Goal: Task Accomplishment & Management: Manage account settings

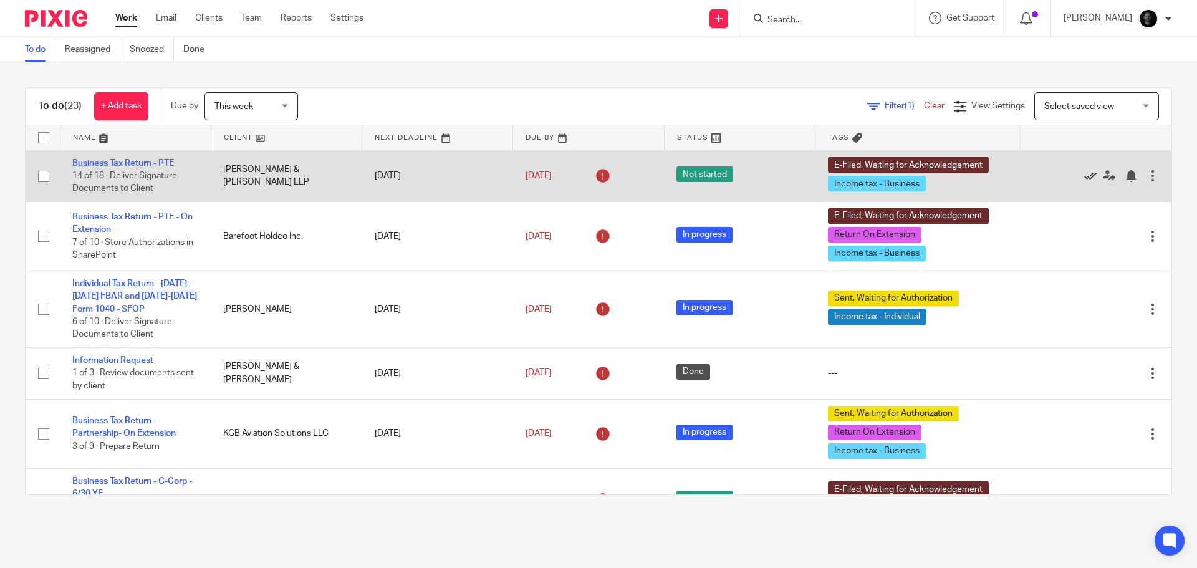
click at [1084, 179] on icon at bounding box center [1090, 176] width 12 height 12
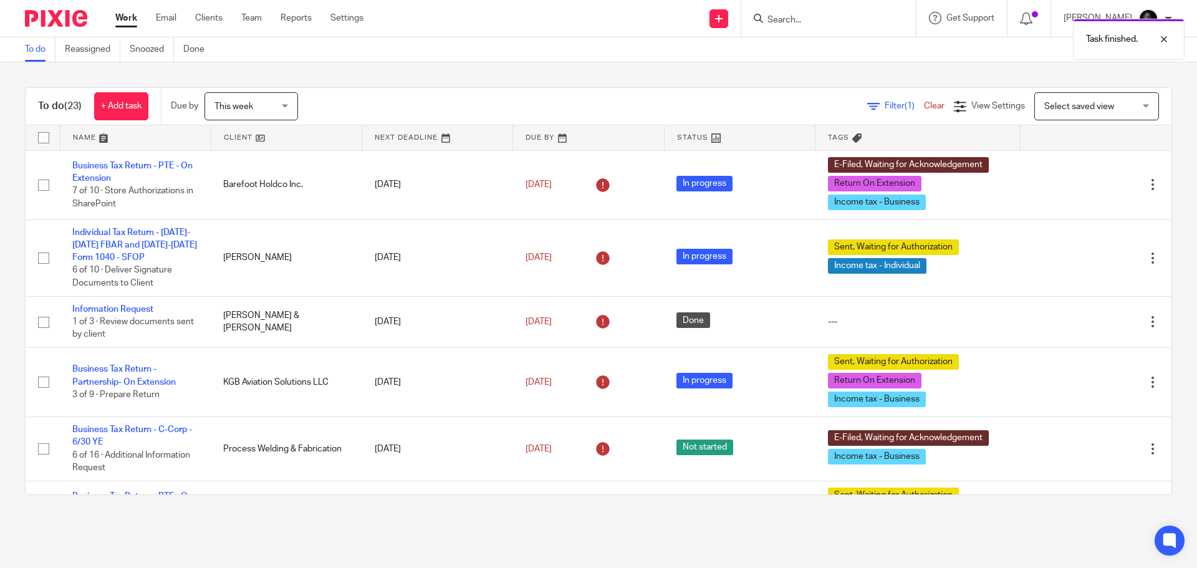
click at [1084, 179] on icon at bounding box center [1090, 185] width 12 height 12
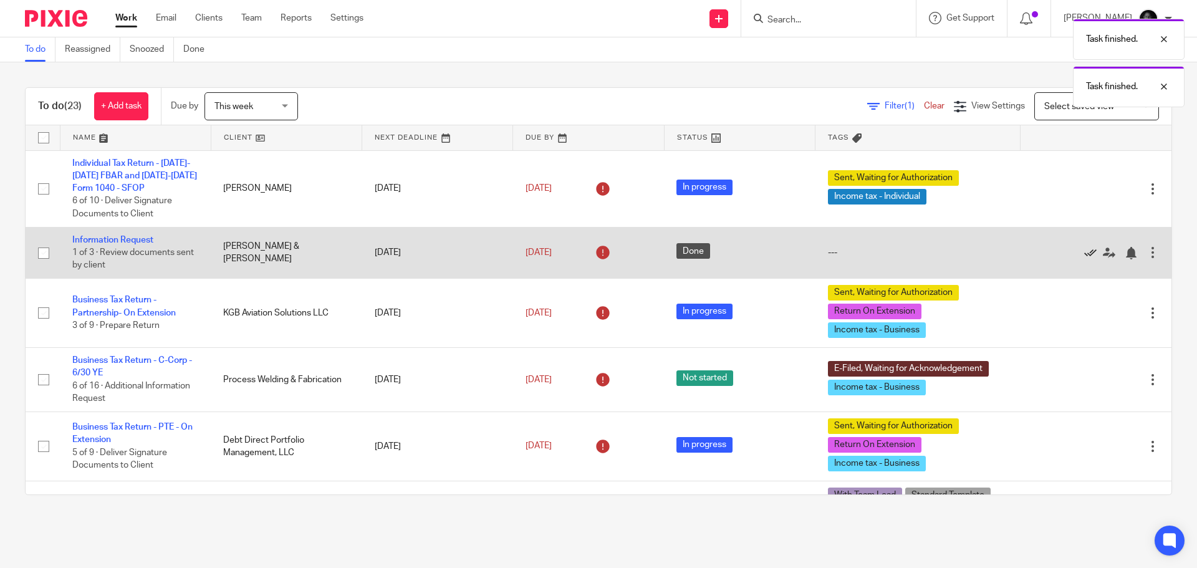
click at [1084, 252] on icon at bounding box center [1090, 253] width 12 height 12
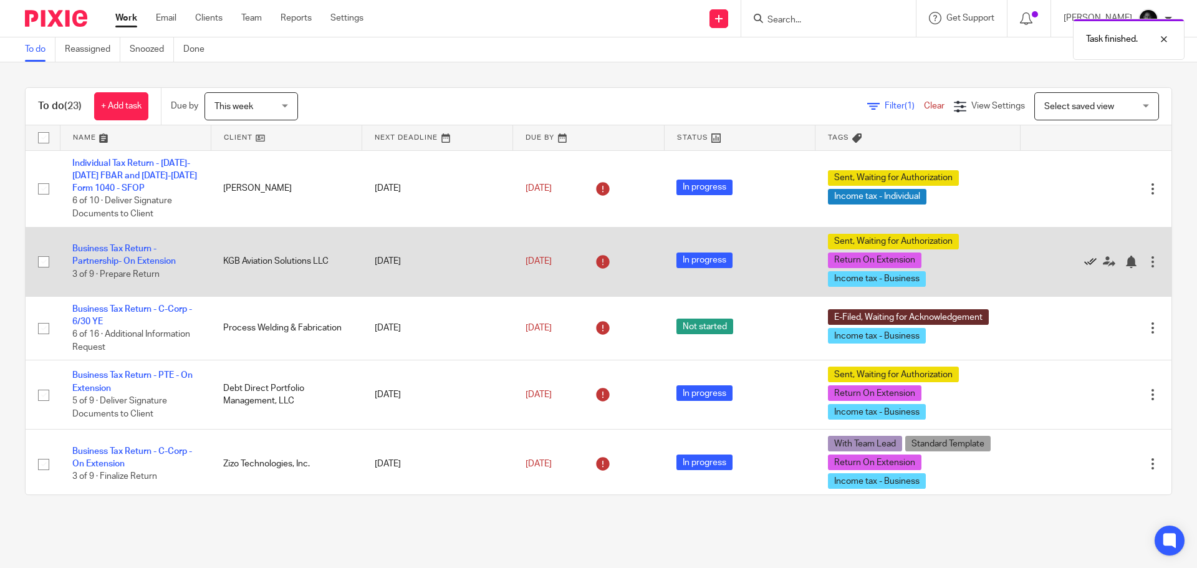
click at [1084, 261] on icon at bounding box center [1090, 262] width 12 height 12
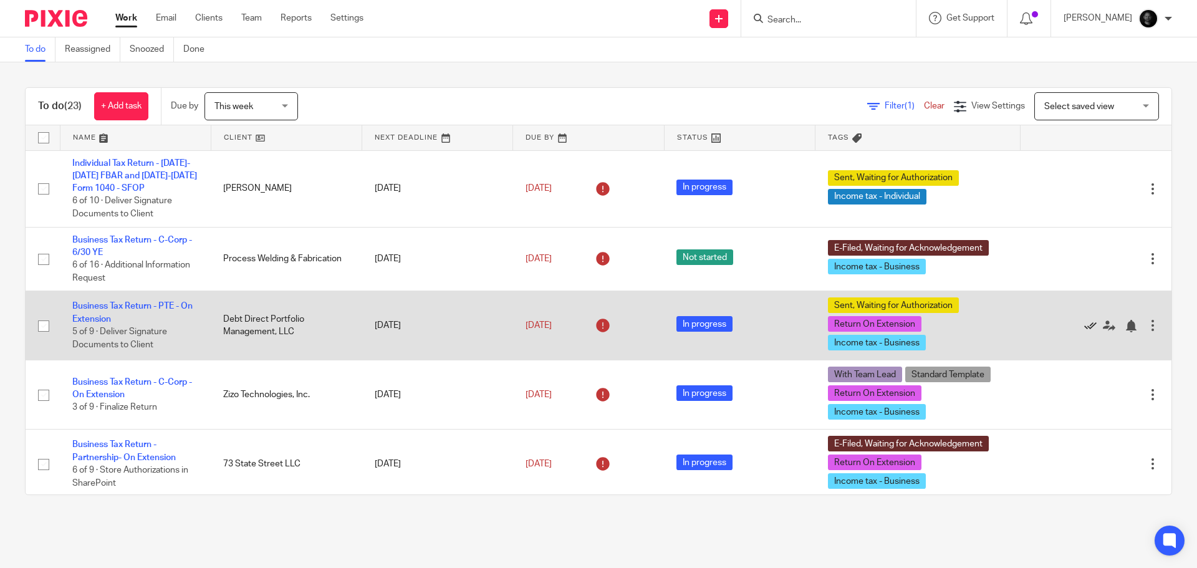
click at [1084, 327] on icon at bounding box center [1090, 326] width 12 height 12
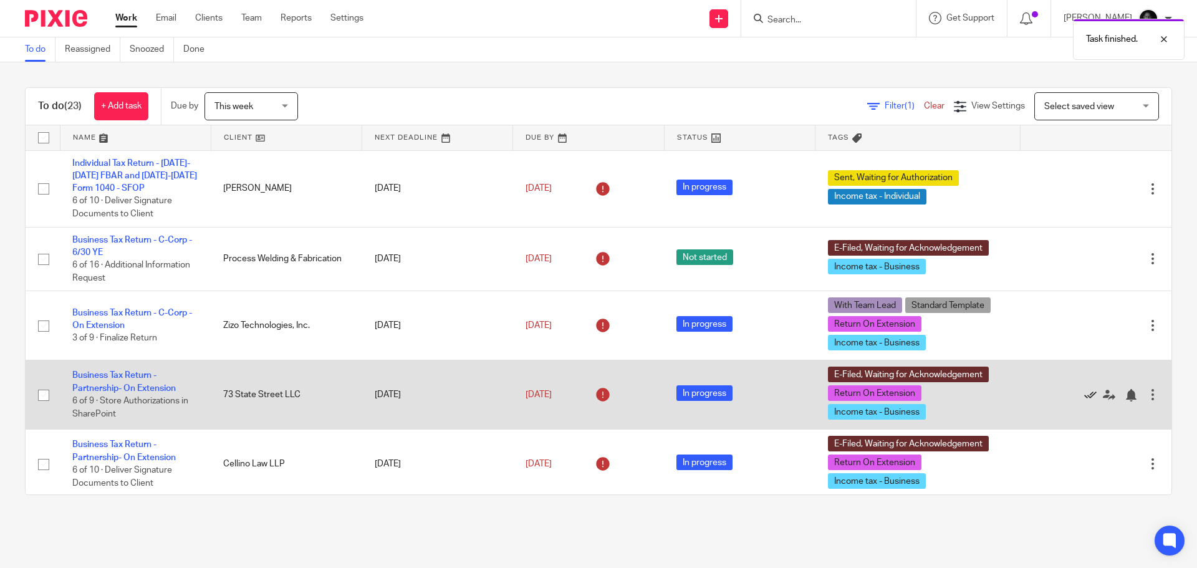
click at [1084, 396] on icon at bounding box center [1090, 395] width 12 height 12
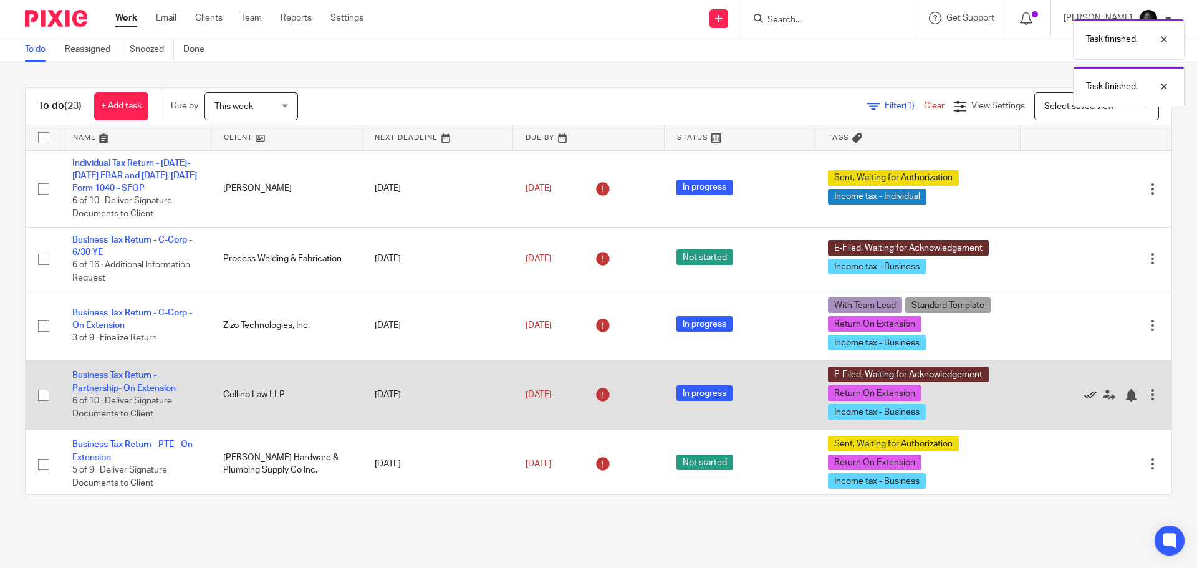
click at [1084, 395] on icon at bounding box center [1090, 395] width 12 height 12
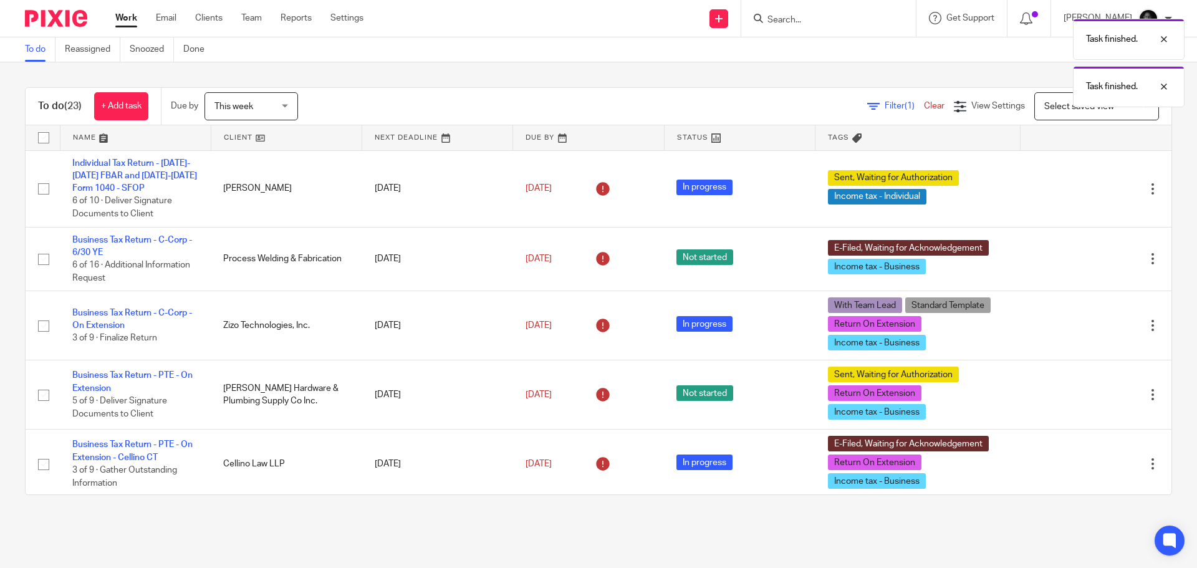
click at [1084, 395] on icon at bounding box center [1090, 395] width 12 height 12
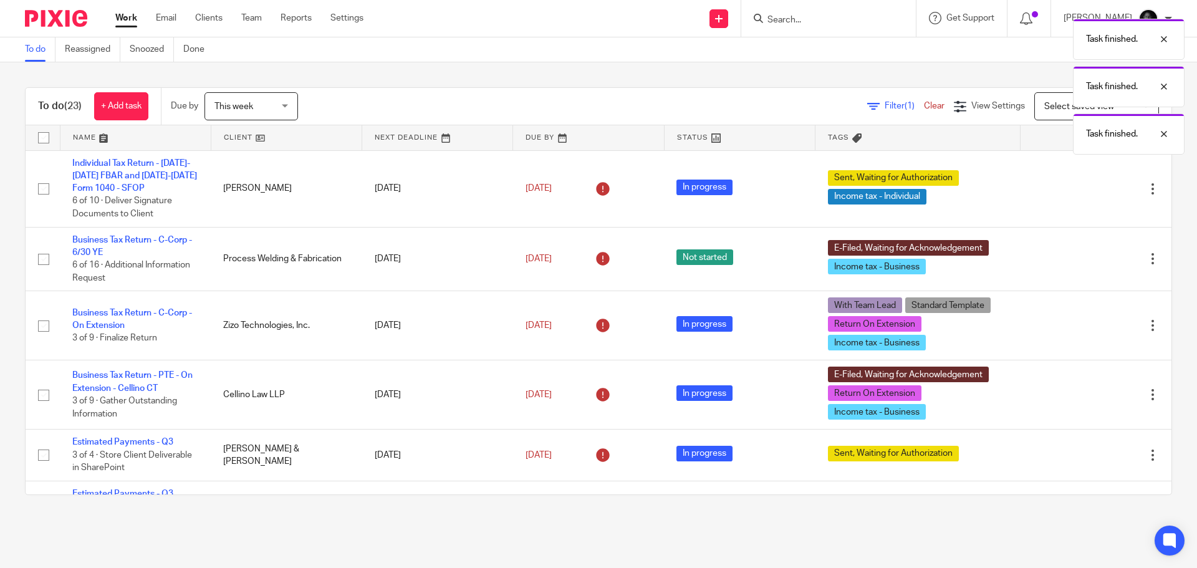
click at [1084, 395] on icon at bounding box center [1090, 395] width 12 height 12
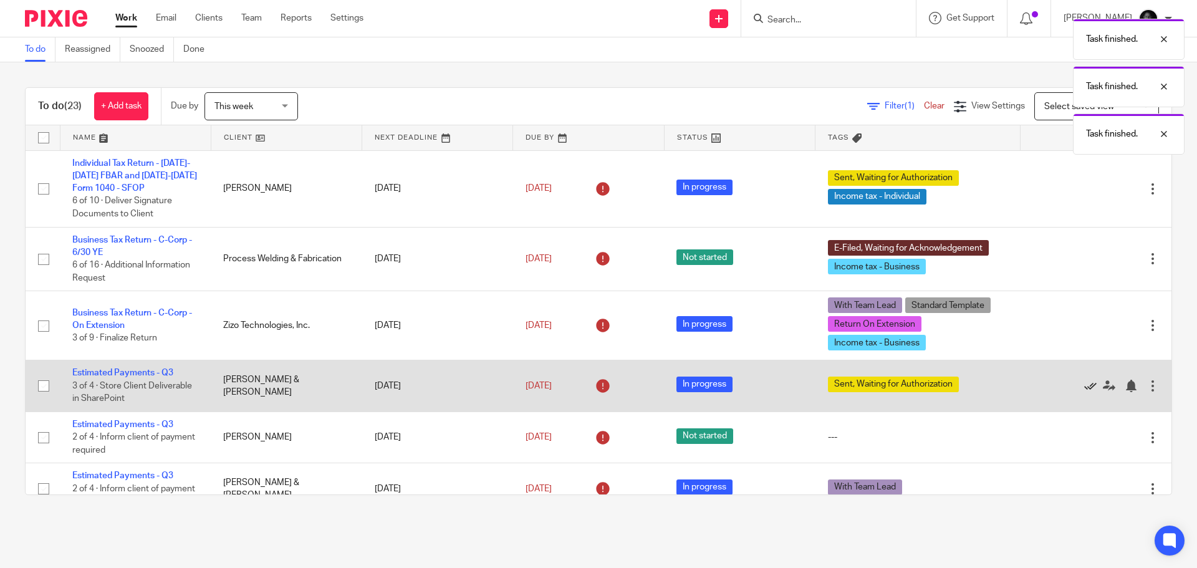
click at [1084, 390] on icon at bounding box center [1090, 386] width 12 height 12
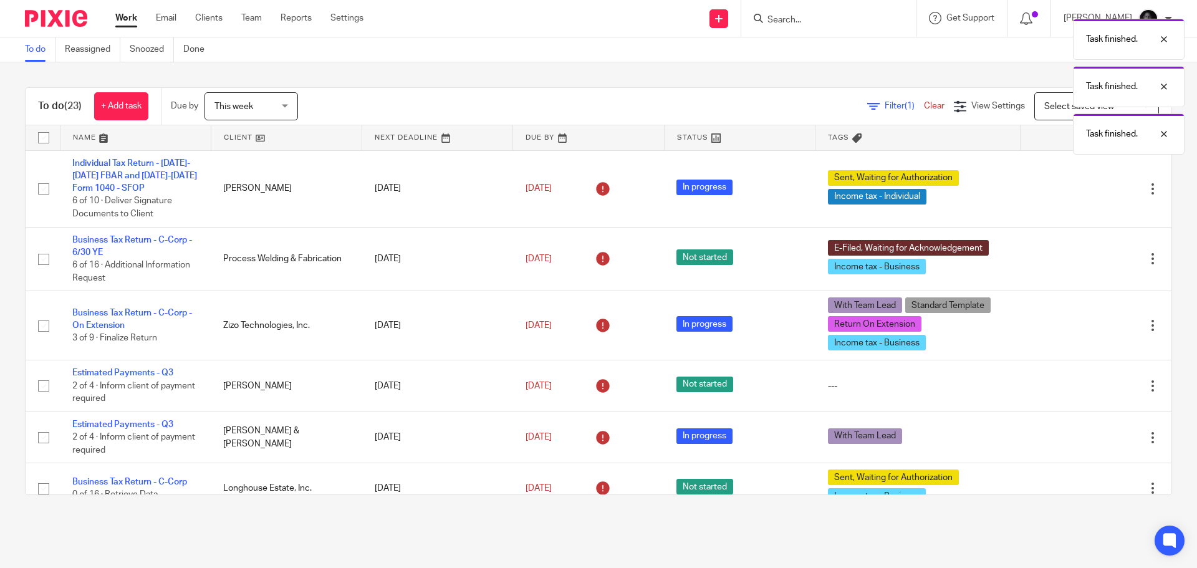
scroll to position [62, 0]
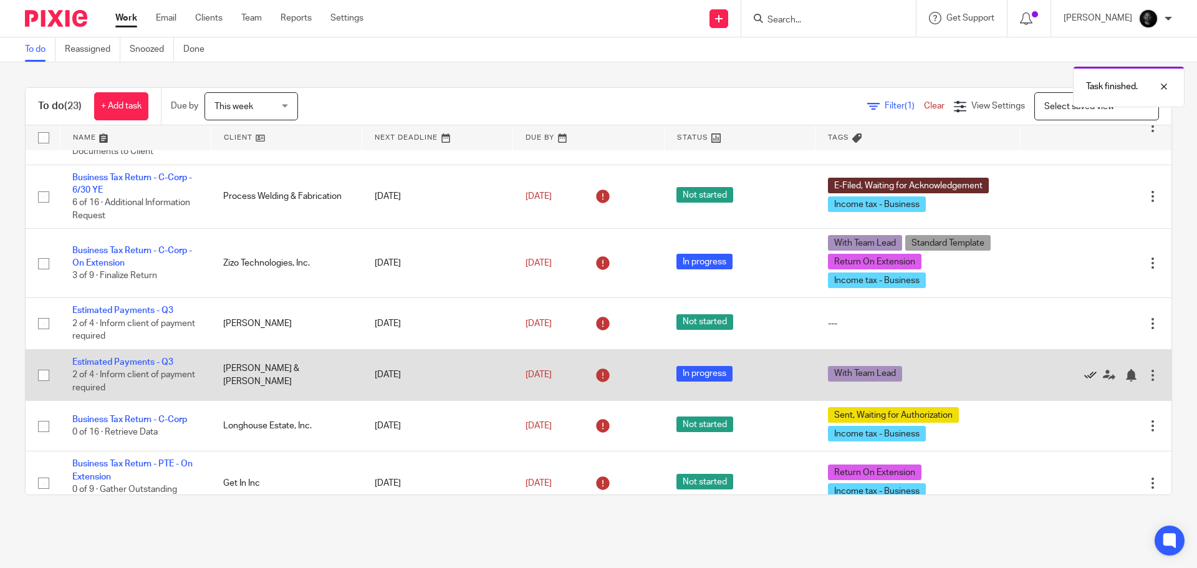
click at [1084, 377] on icon at bounding box center [1090, 375] width 12 height 12
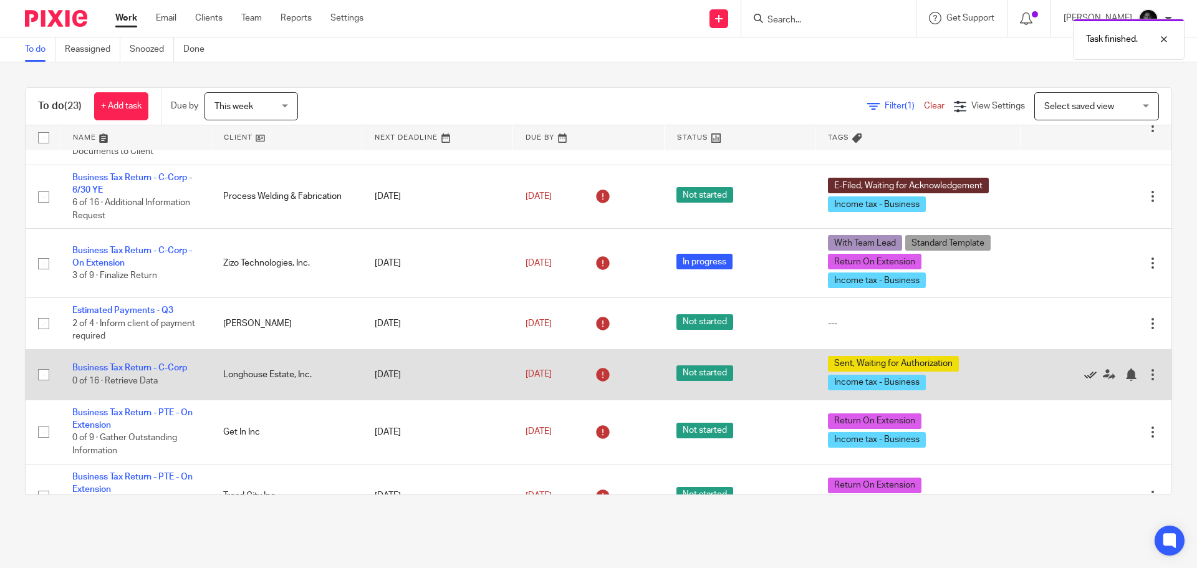
click at [1084, 375] on icon at bounding box center [1090, 374] width 12 height 12
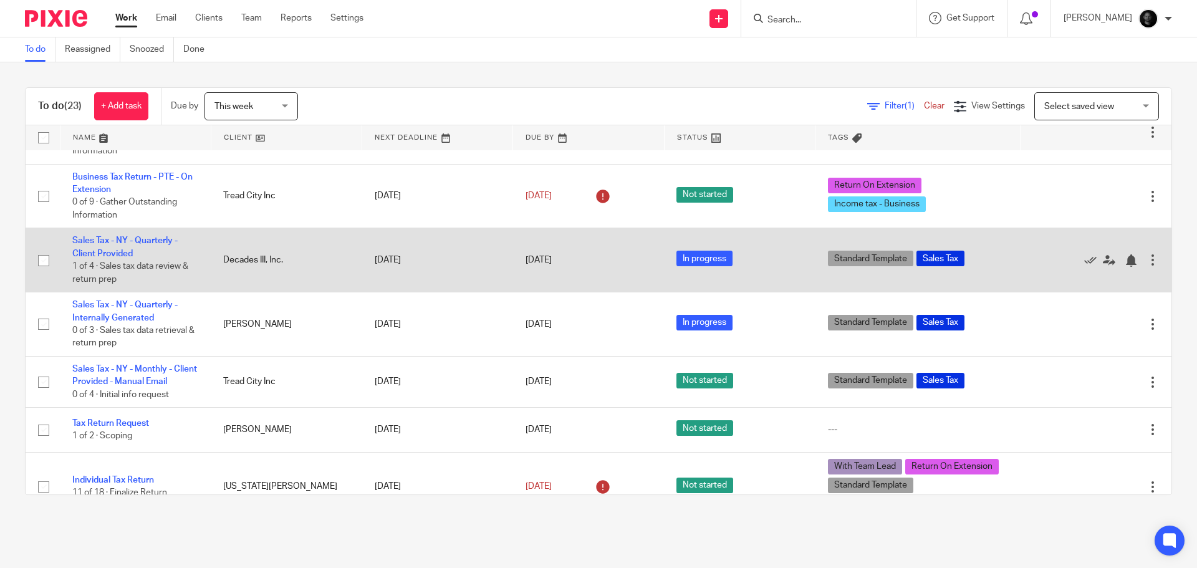
scroll to position [339, 0]
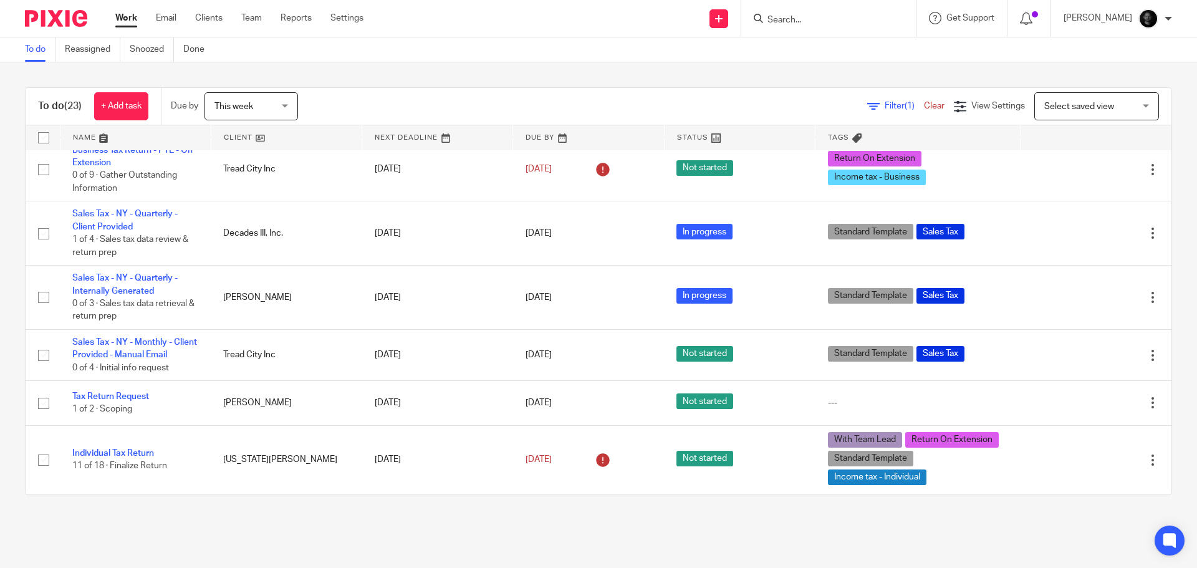
click at [228, 101] on span "This week" at bounding box center [247, 106] width 66 height 26
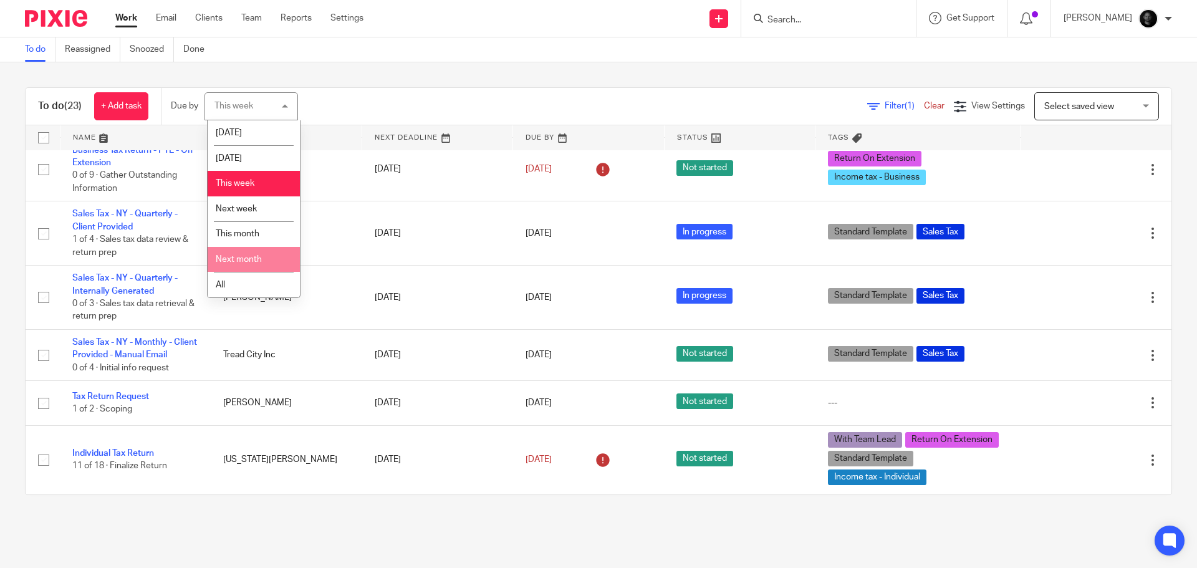
click at [255, 254] on li "Next month" at bounding box center [254, 260] width 92 height 26
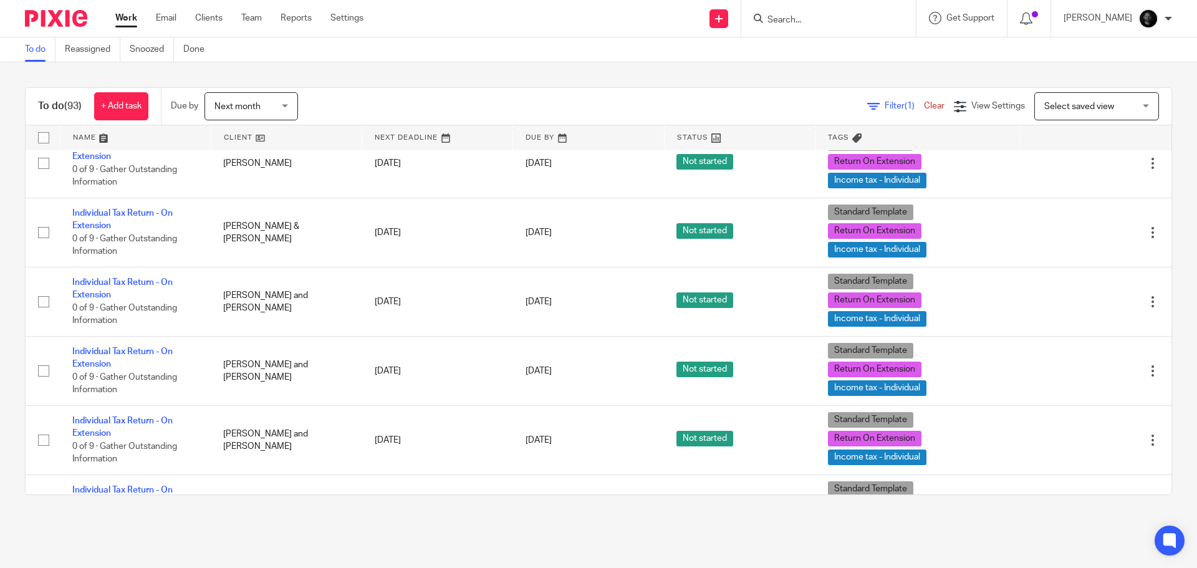
scroll to position [2993, 0]
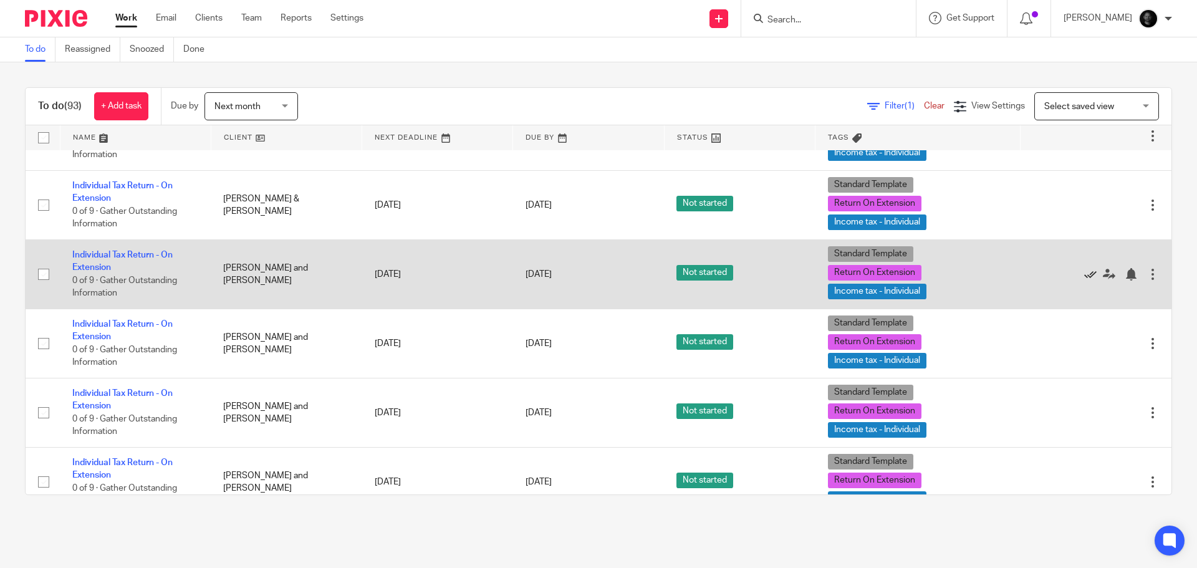
click at [1084, 268] on icon at bounding box center [1090, 274] width 12 height 12
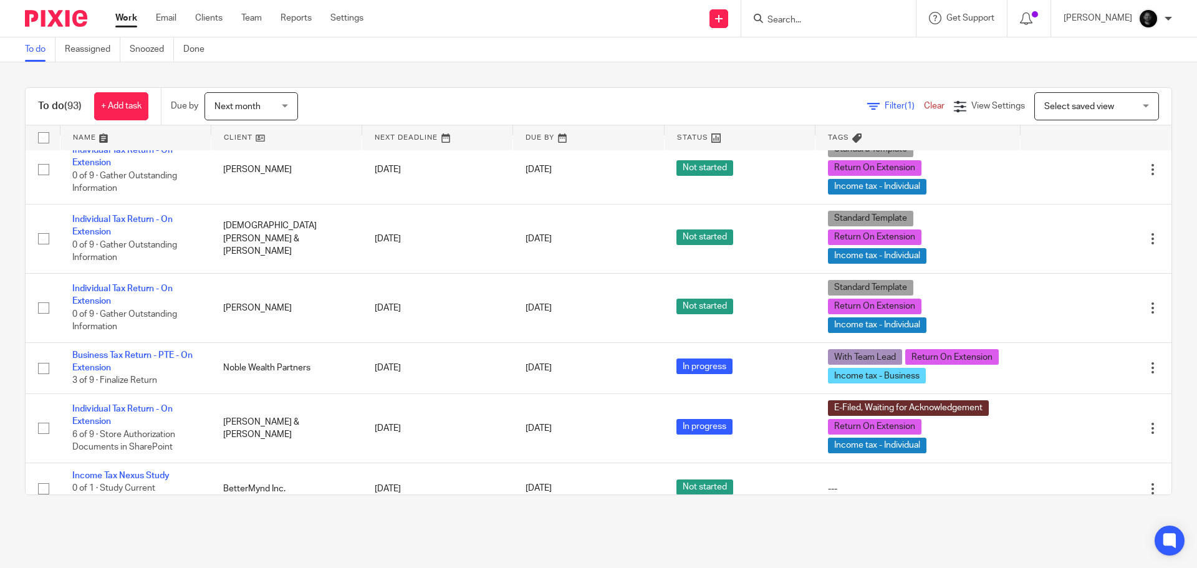
scroll to position [5867, 0]
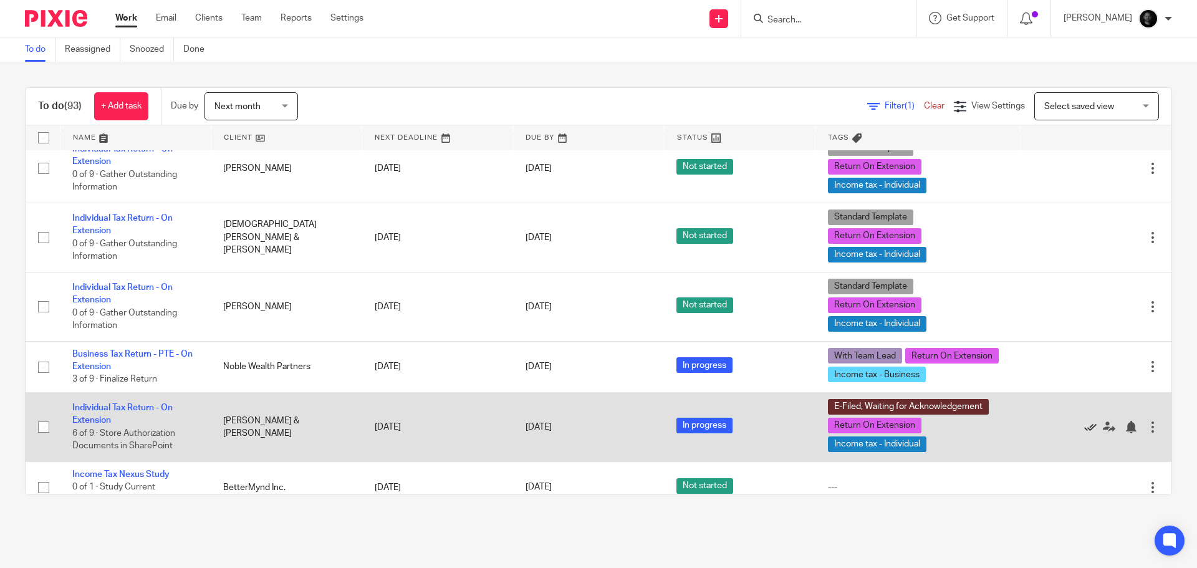
click at [1084, 421] on icon at bounding box center [1090, 427] width 12 height 12
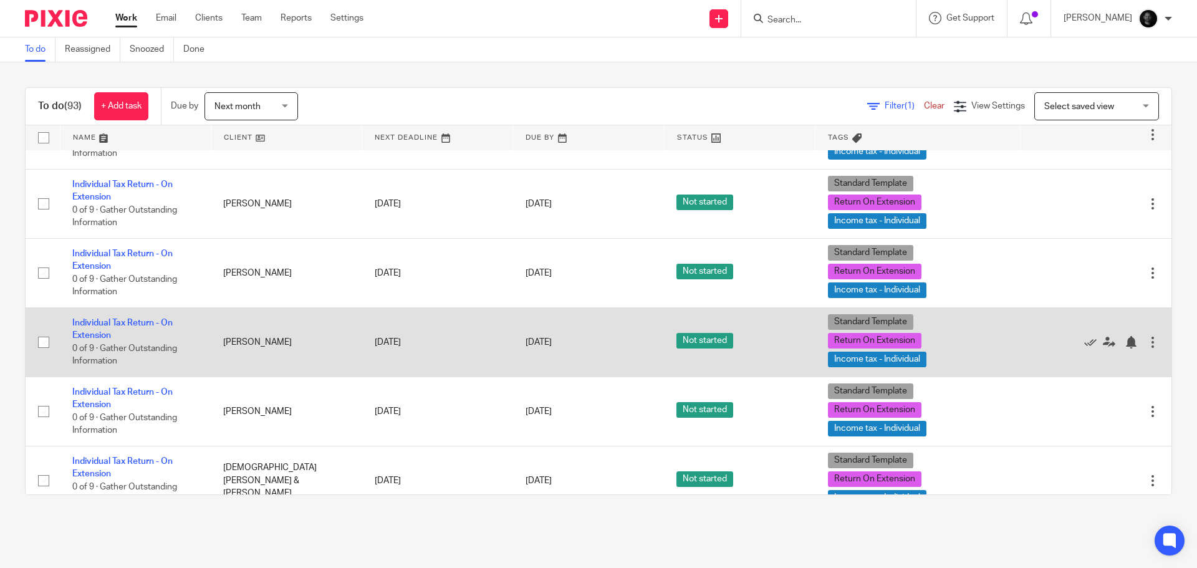
scroll to position [5673, 0]
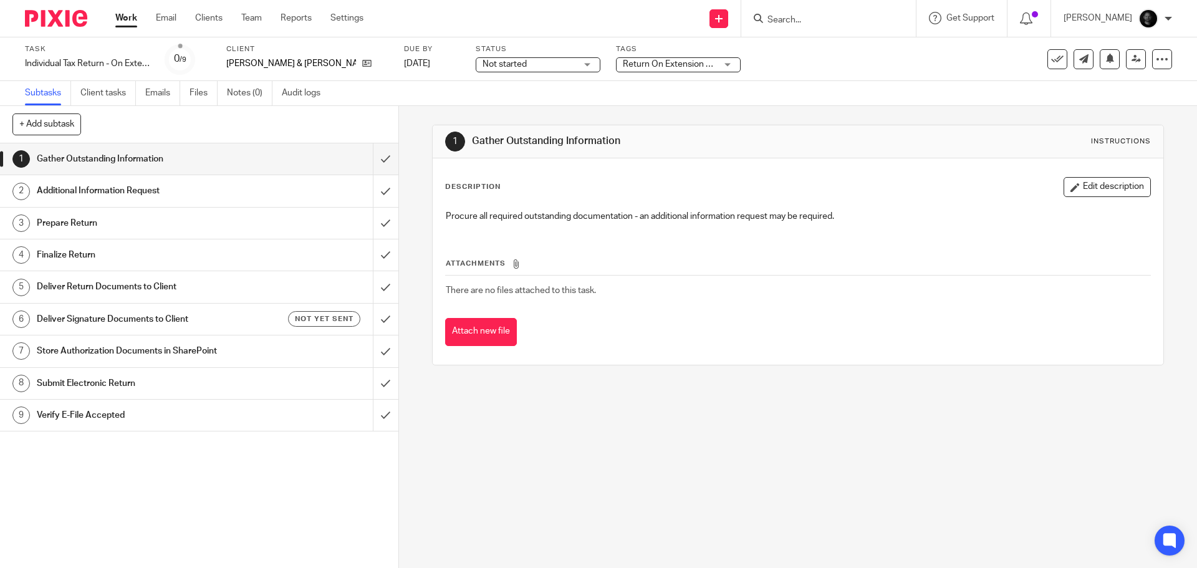
click at [646, 65] on span "Return On Extension + 2" at bounding box center [670, 64] width 95 height 9
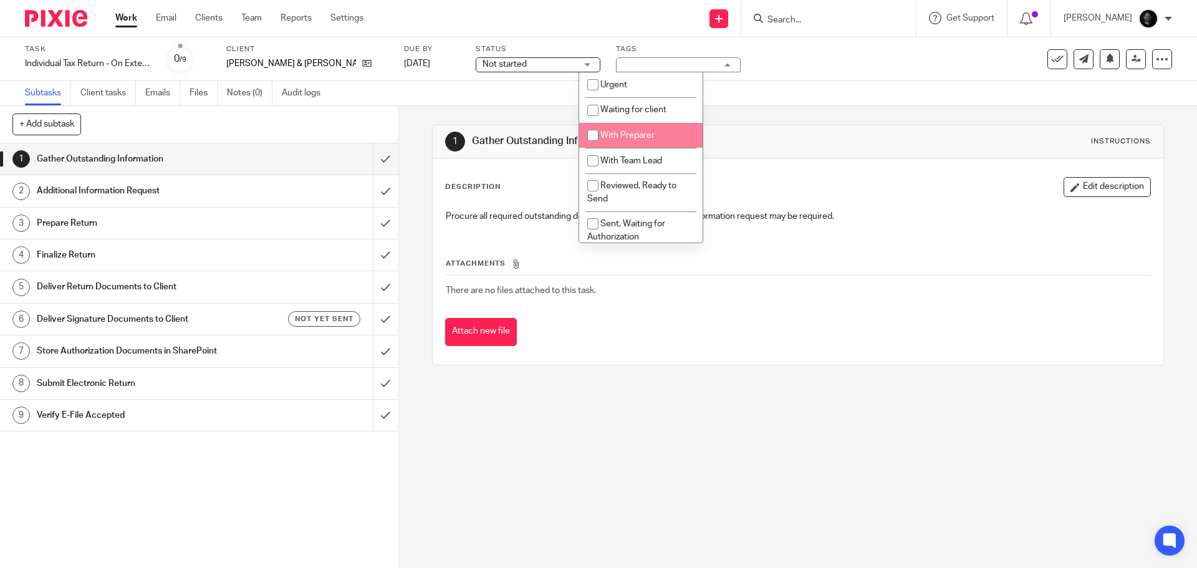
click at [637, 131] on span "With Preparer" at bounding box center [627, 135] width 54 height 9
checkbox input "true"
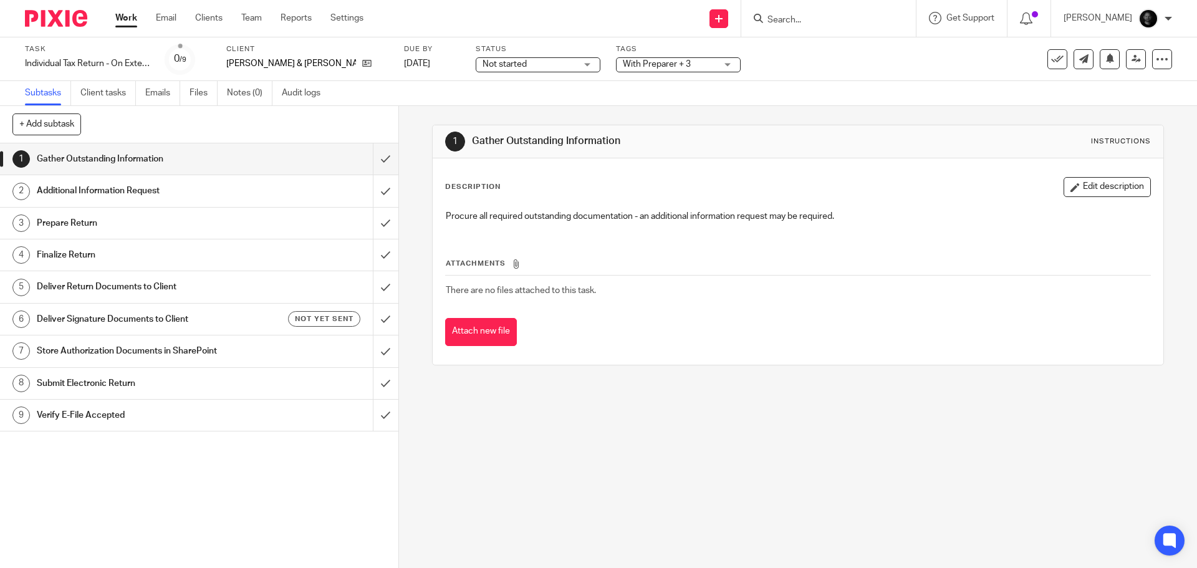
drag, startPoint x: 822, startPoint y: 91, endPoint x: 923, endPoint y: 72, distance: 102.7
click at [823, 90] on div "Subtasks Client tasks Emails Files Notes (0) Audit logs" at bounding box center [598, 93] width 1197 height 25
click at [1132, 54] on icon at bounding box center [1136, 58] width 9 height 9
click at [625, 63] on span "Return On Extension + 2" at bounding box center [632, 64] width 95 height 9
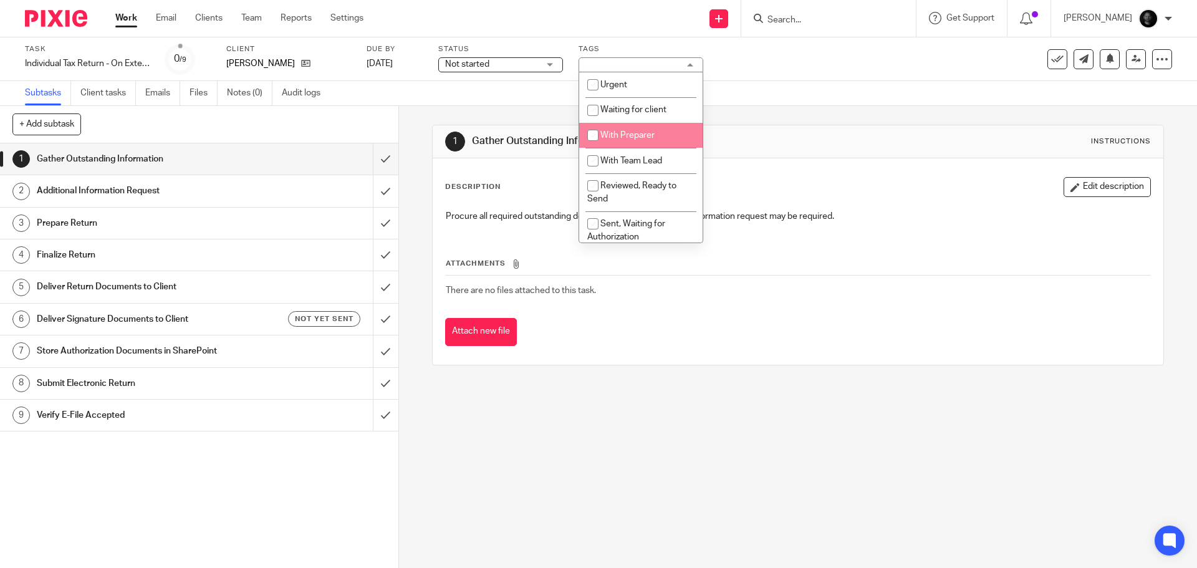
click at [628, 133] on span "With Preparer" at bounding box center [627, 135] width 54 height 9
checkbox input "true"
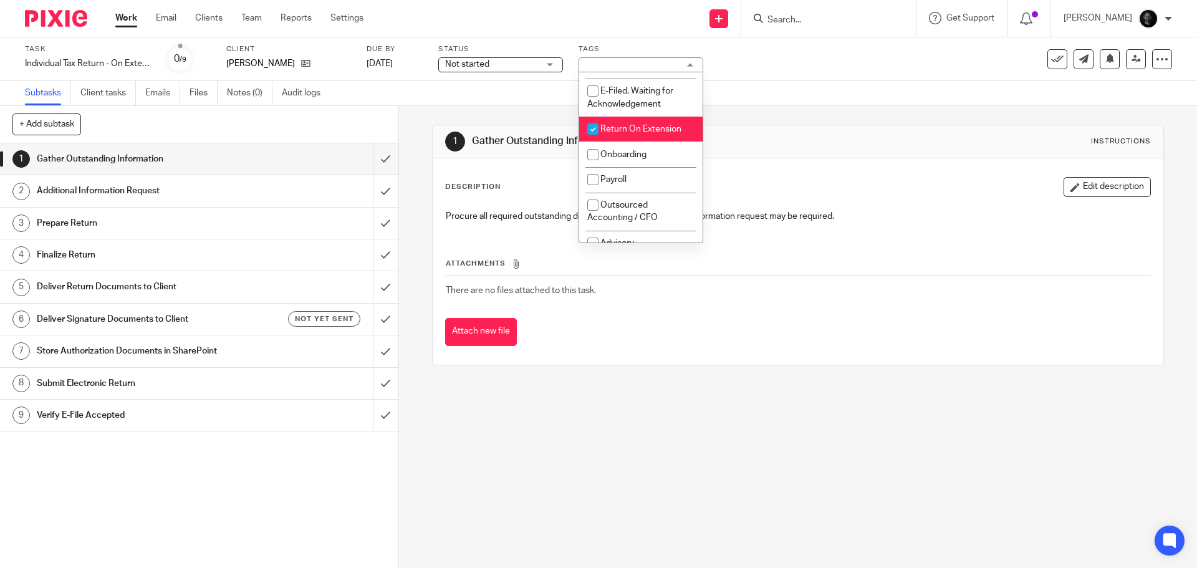
scroll to position [387, 0]
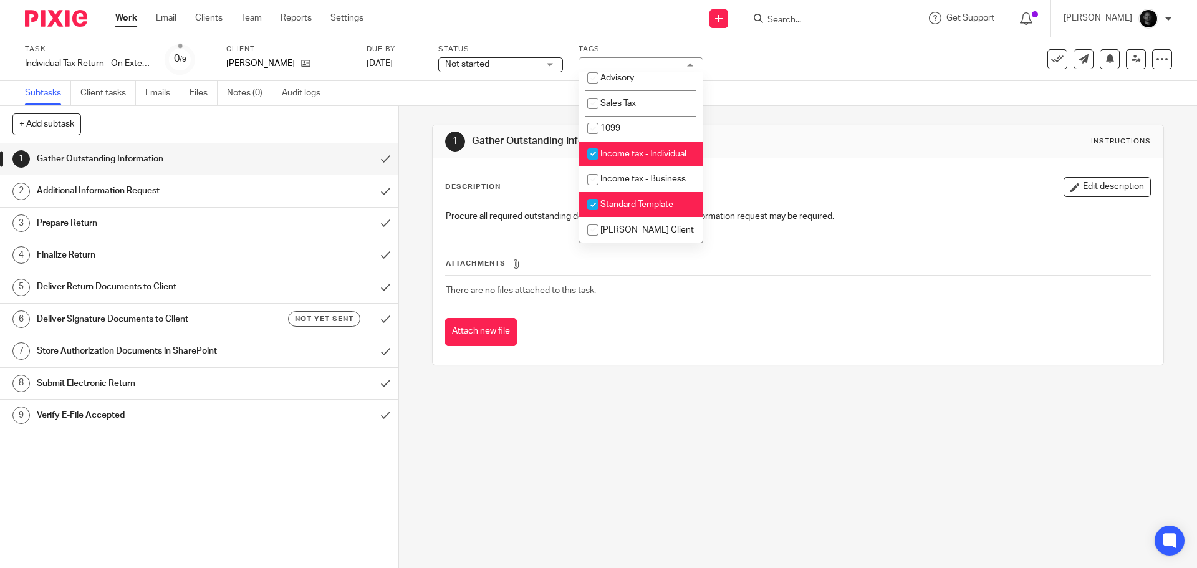
click at [525, 99] on div "Subtasks Client tasks Emails Files Notes (0) Audit logs" at bounding box center [598, 93] width 1197 height 25
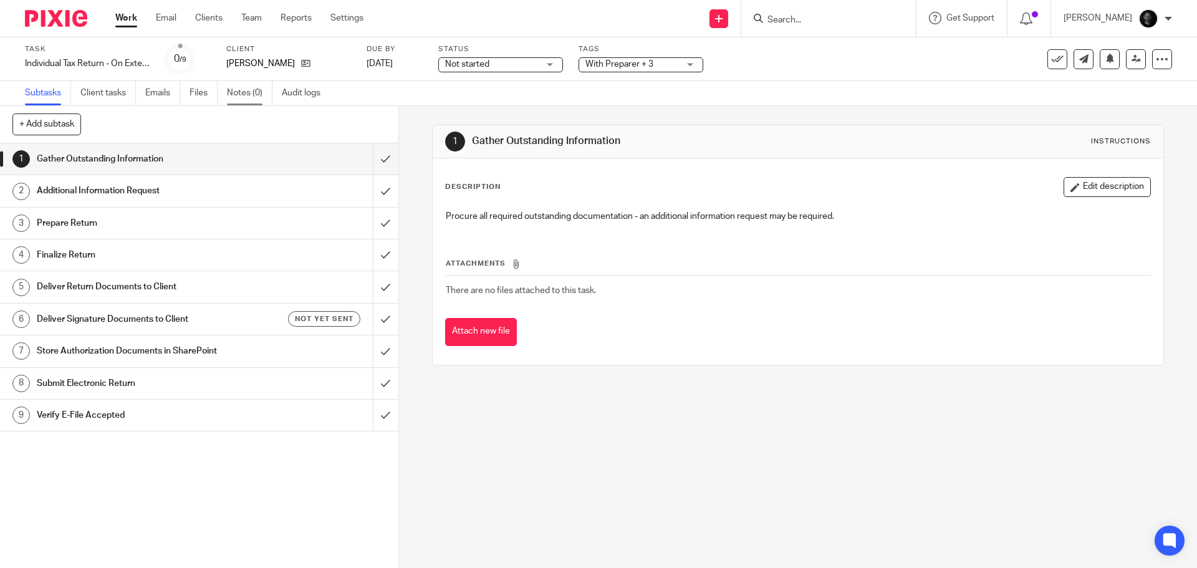
click at [256, 89] on link "Notes (0)" at bounding box center [250, 93] width 46 height 24
click at [615, 62] on span "Return On Extension + 2" at bounding box center [632, 64] width 95 height 9
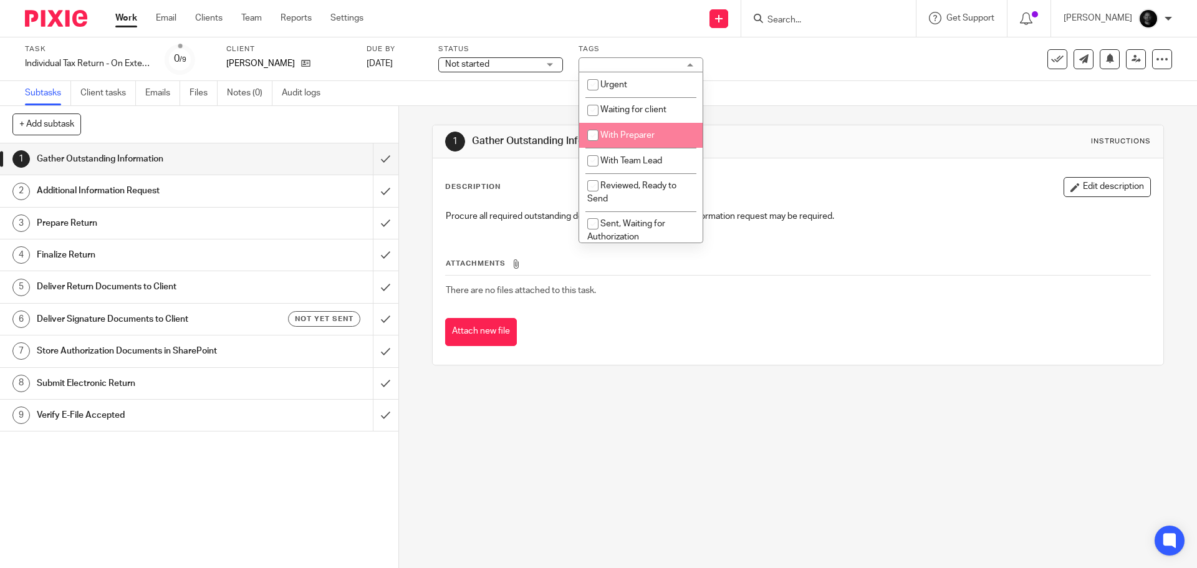
click at [631, 138] on span "With Preparer" at bounding box center [627, 135] width 54 height 9
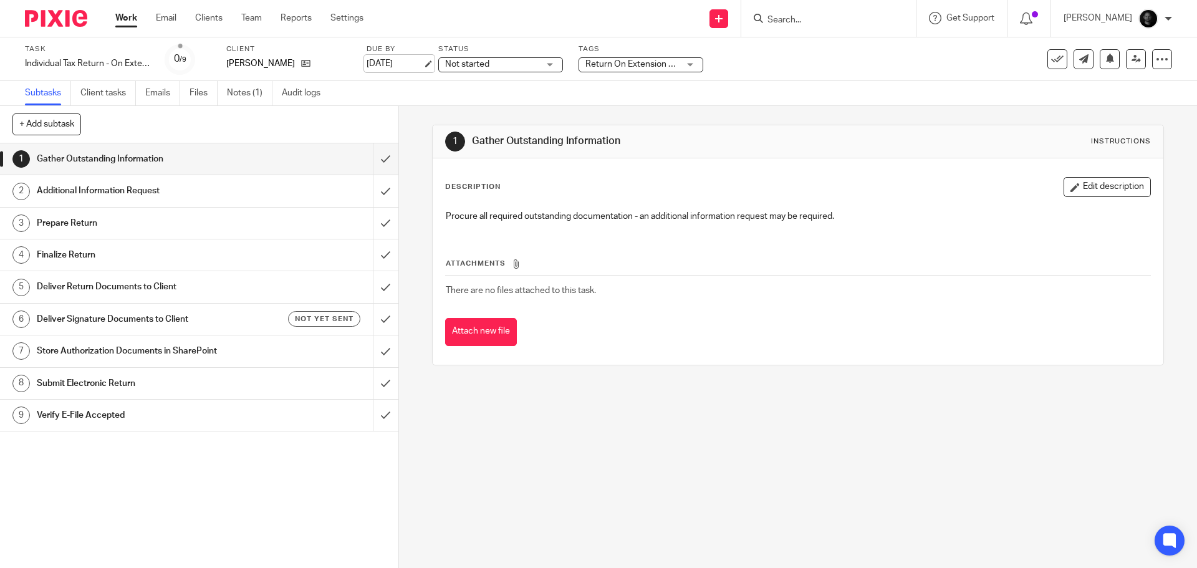
click at [423, 61] on link "[DATE]" at bounding box center [395, 63] width 56 height 13
click at [602, 70] on div "Return On Extension + 2" at bounding box center [641, 64] width 125 height 15
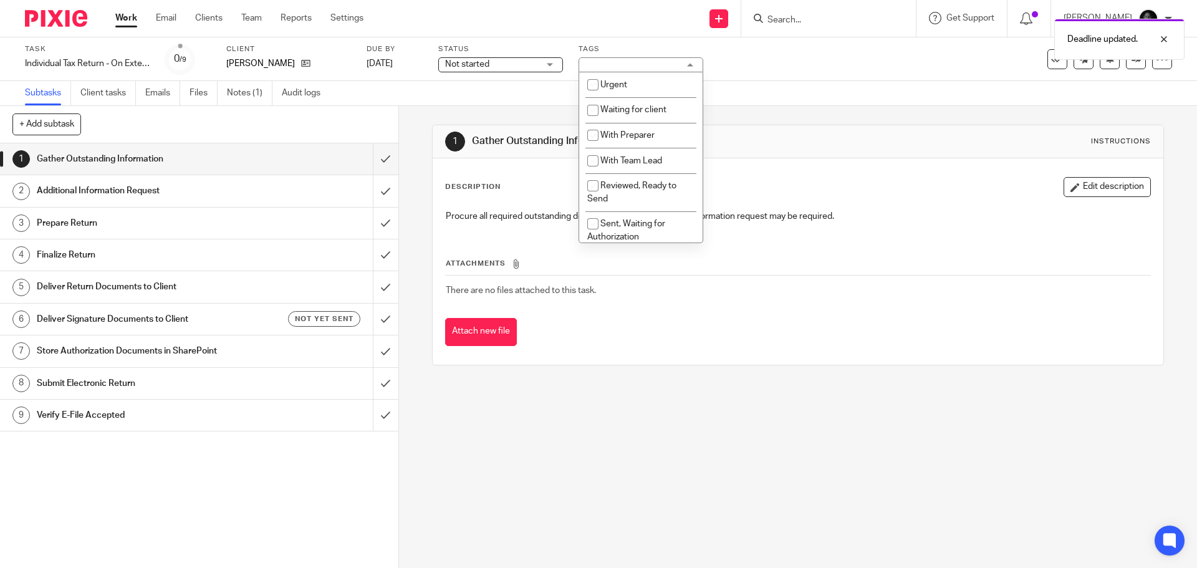
click at [603, 70] on div "Return On Extension + 2" at bounding box center [641, 64] width 125 height 15
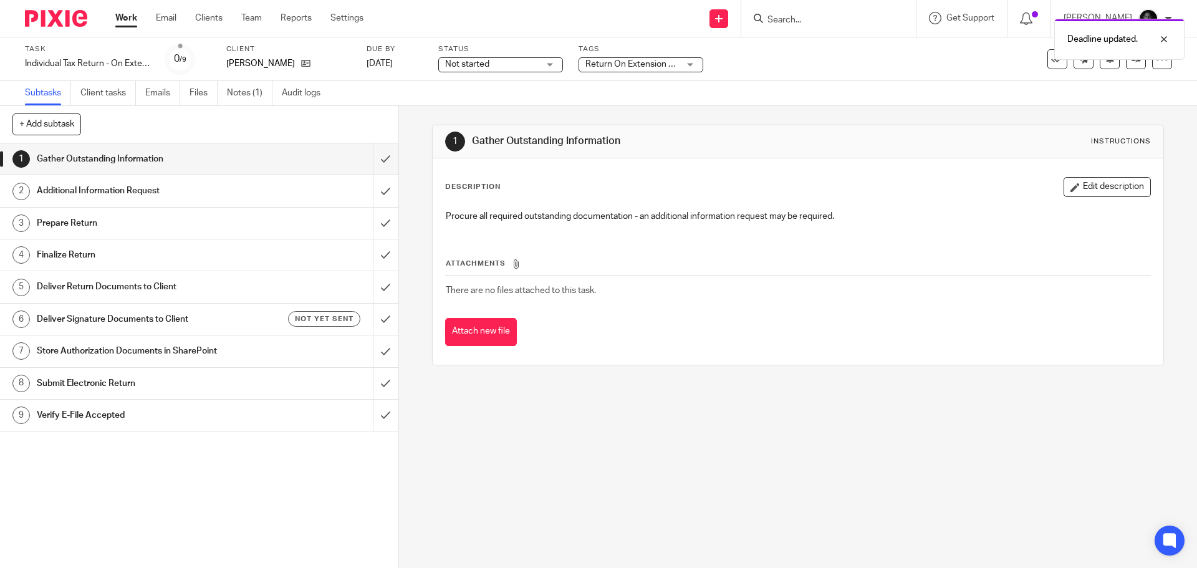
click at [603, 70] on span "Return On Extension + 2" at bounding box center [632, 64] width 94 height 13
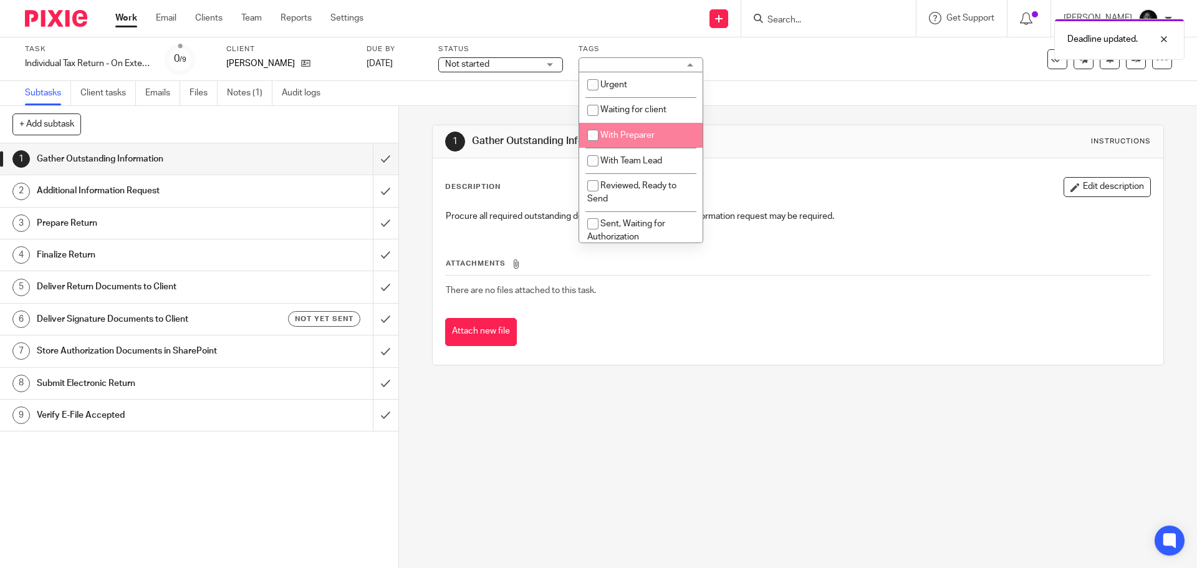
click at [601, 132] on input "checkbox" at bounding box center [593, 135] width 24 height 24
checkbox input "true"
click at [797, 110] on div "1 Gather Outstanding Information Instructions Description Edit description Proc…" at bounding box center [797, 245] width 731 height 278
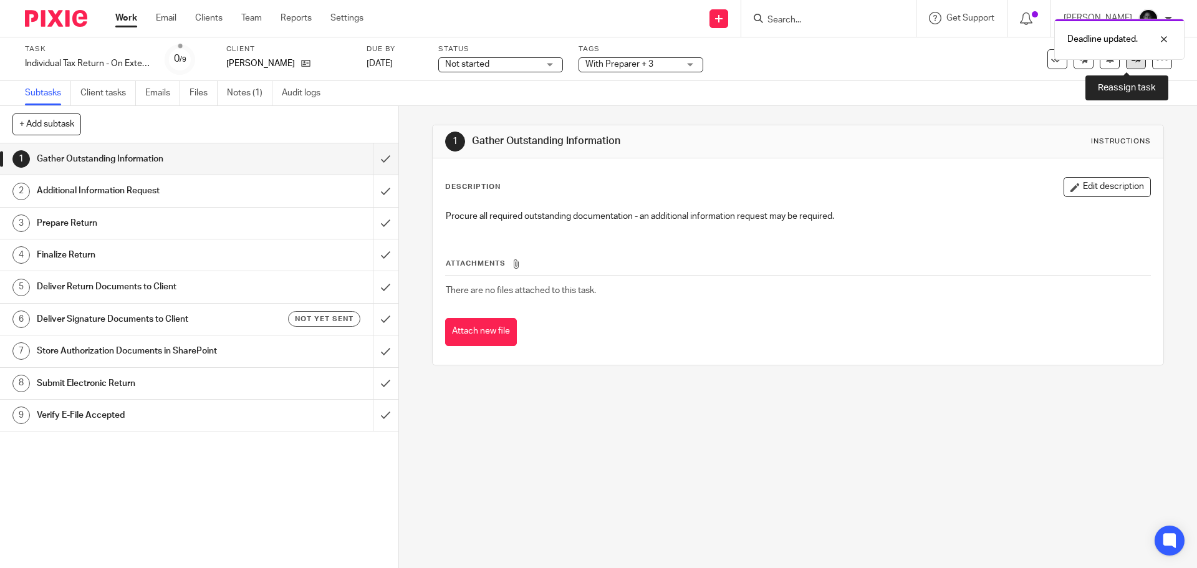
click at [1126, 64] on link at bounding box center [1136, 59] width 20 height 20
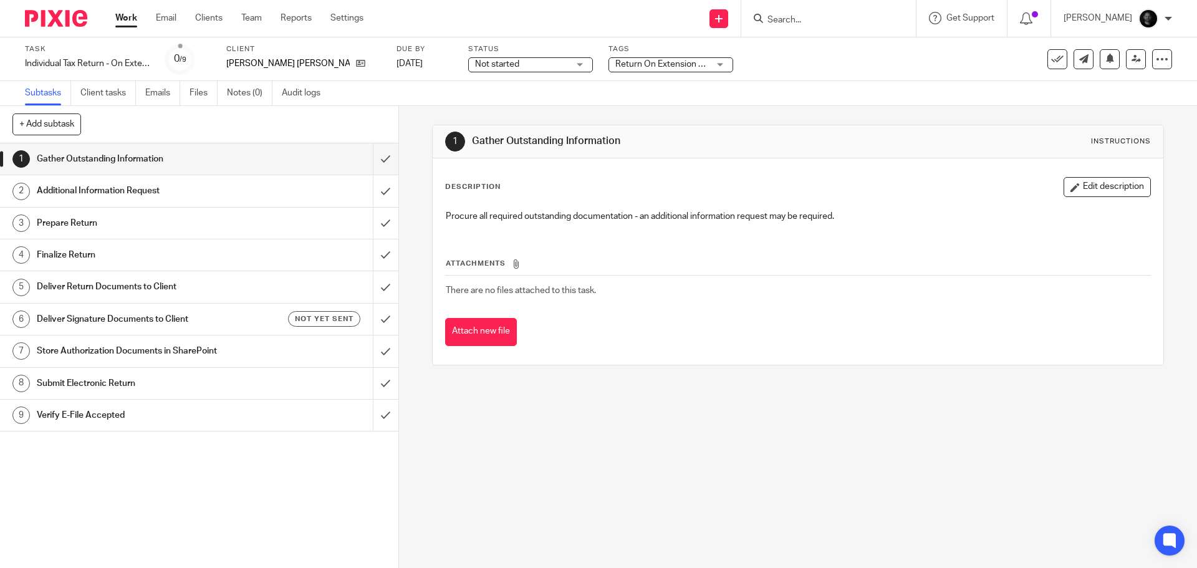
click at [615, 67] on span "Return On Extension + 2" at bounding box center [662, 64] width 95 height 9
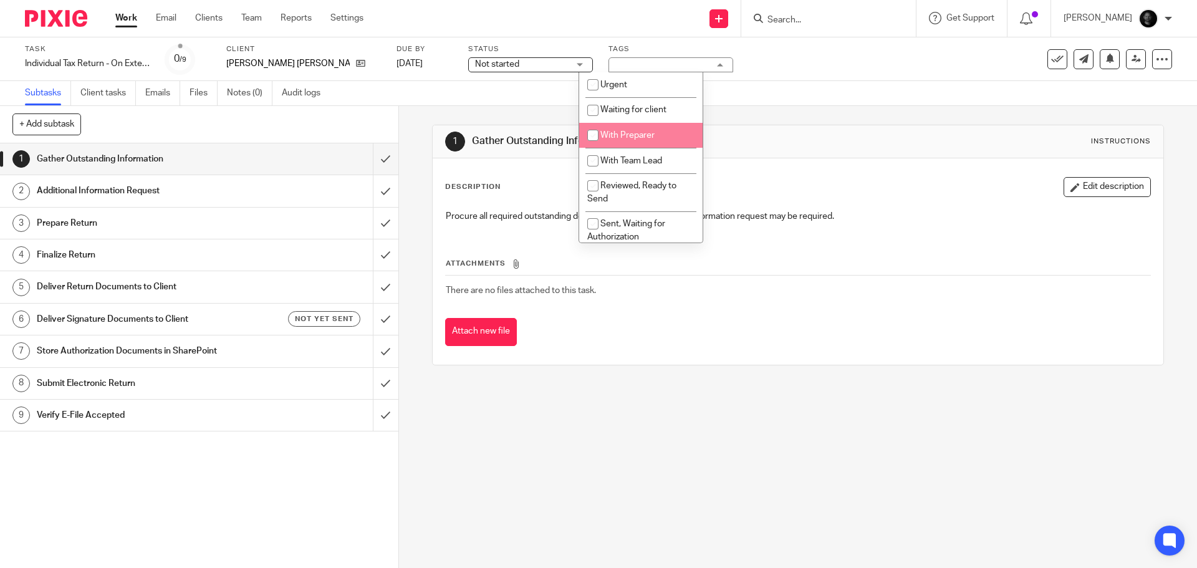
click at [613, 137] on span "With Preparer" at bounding box center [627, 135] width 54 height 9
checkbox input "true"
click at [407, 169] on div "1 Gather Outstanding Information Instructions Description Edit description Proc…" at bounding box center [798, 337] width 798 height 462
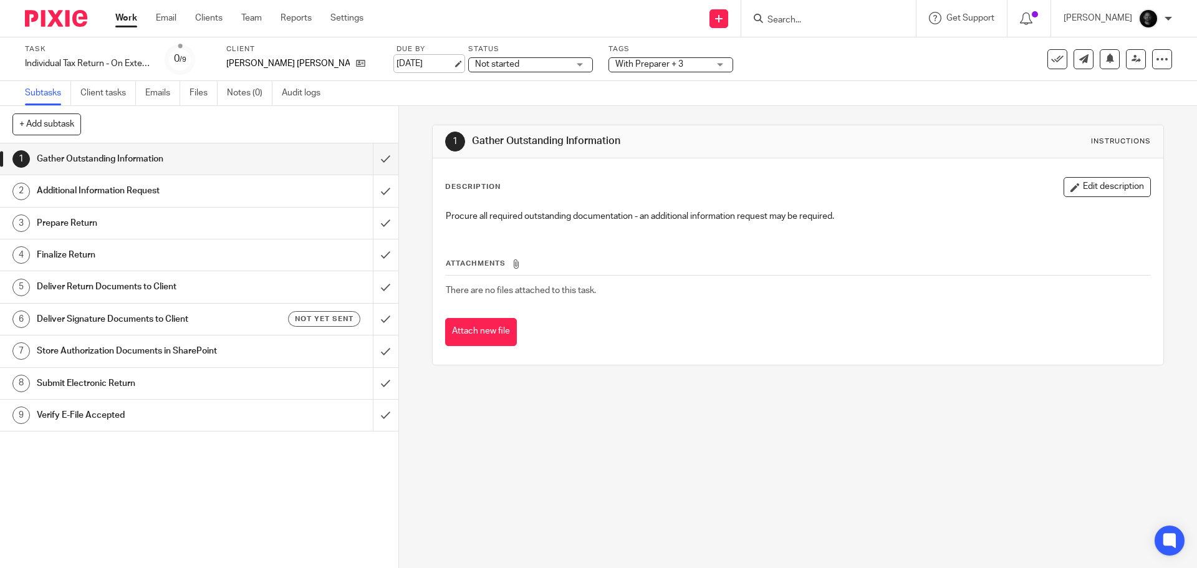
click at [425, 64] on link "[DATE]" at bounding box center [425, 63] width 56 height 13
click at [422, 57] on link "[DATE]" at bounding box center [425, 63] width 56 height 13
click at [1160, 36] on div at bounding box center [1155, 39] width 34 height 15
click at [1126, 65] on link at bounding box center [1136, 59] width 20 height 20
click at [427, 62] on div "Task Individual Tax Return - On Extension Save Individual Tax Return - On Exten…" at bounding box center [503, 59] width 956 height 30
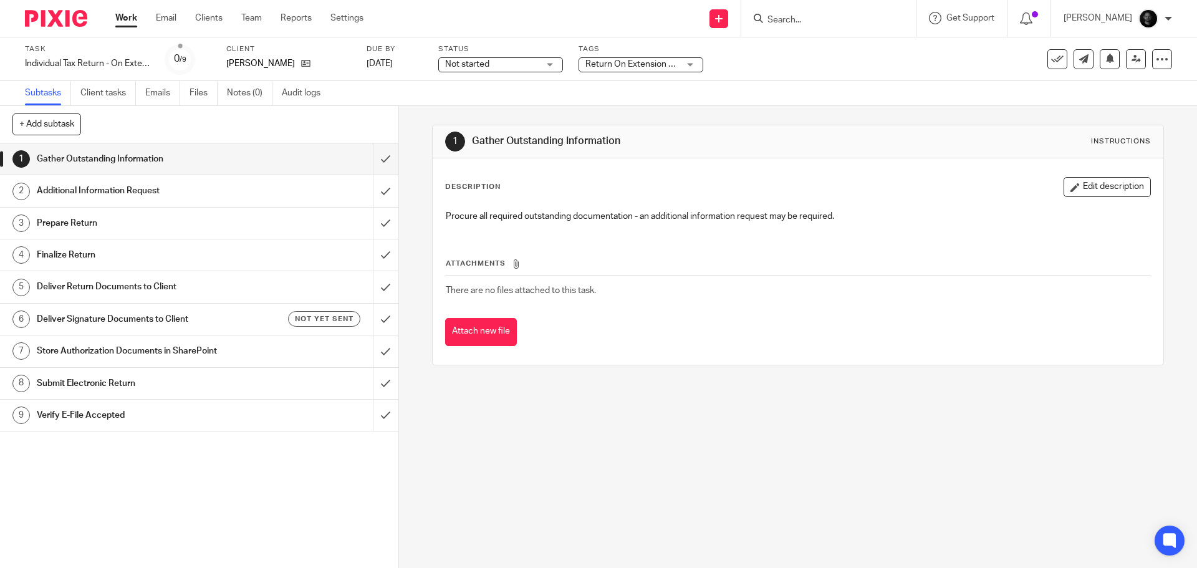
click at [423, 63] on div "Task Individual Tax Return - On Extension Save Individual Tax Return - On Exten…" at bounding box center [503, 59] width 956 height 30
click at [422, 65] on link "[DATE]" at bounding box center [395, 63] width 56 height 13
click at [559, 109] on div "1 Gather Outstanding Information Instructions Description Edit description Proc…" at bounding box center [797, 245] width 731 height 278
click at [1129, 65] on link at bounding box center [1136, 59] width 20 height 20
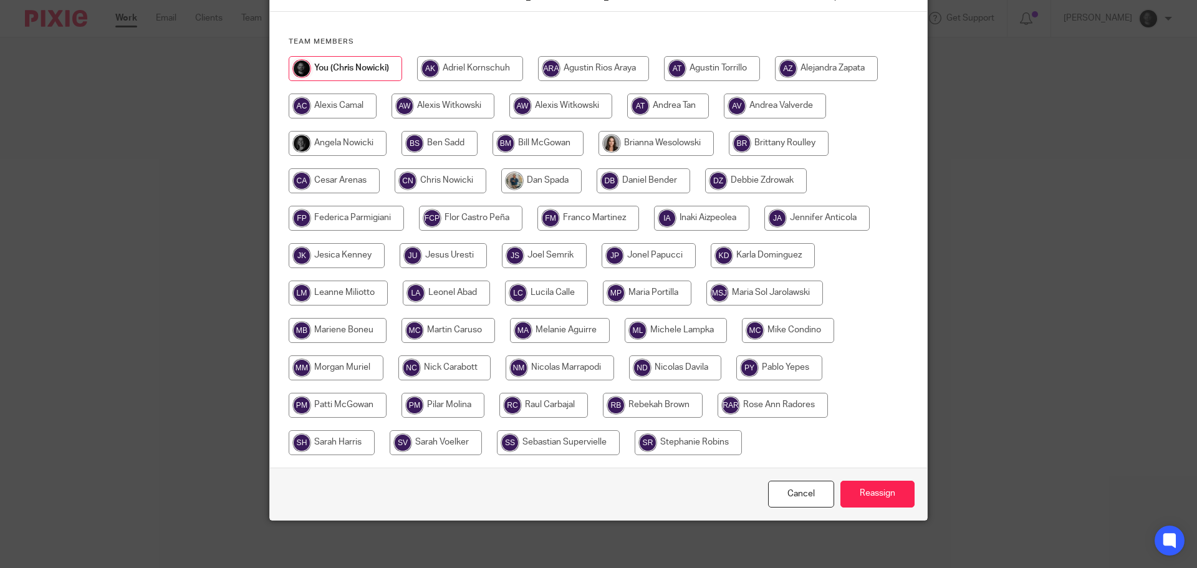
scroll to position [135, 0]
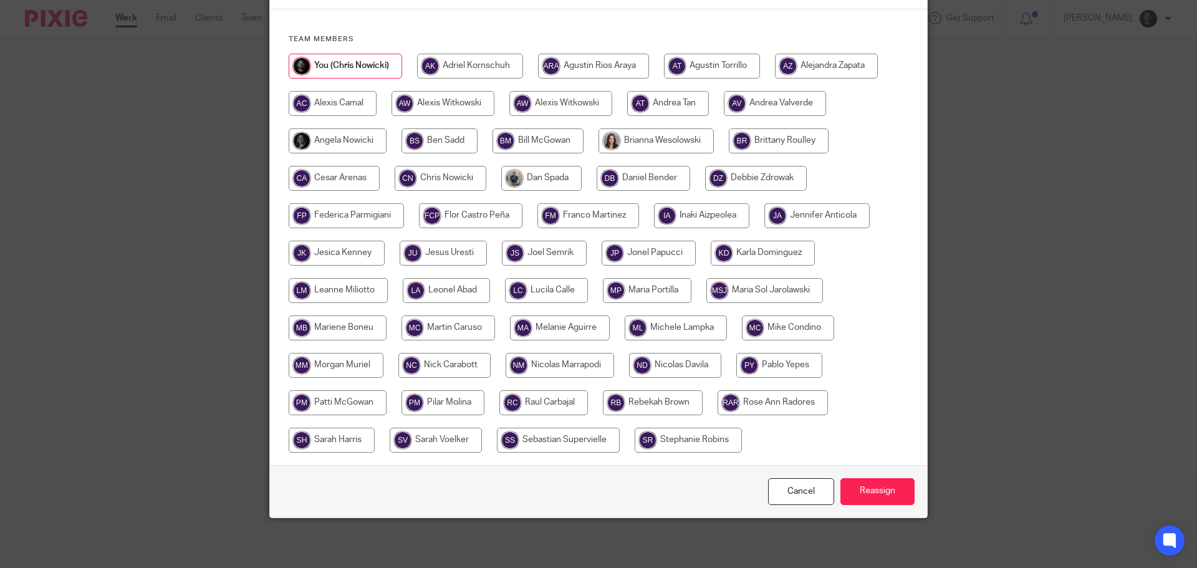
click at [342, 369] on input "radio" at bounding box center [336, 365] width 95 height 25
radio input "true"
click at [892, 488] on input "Reassign" at bounding box center [877, 491] width 74 height 27
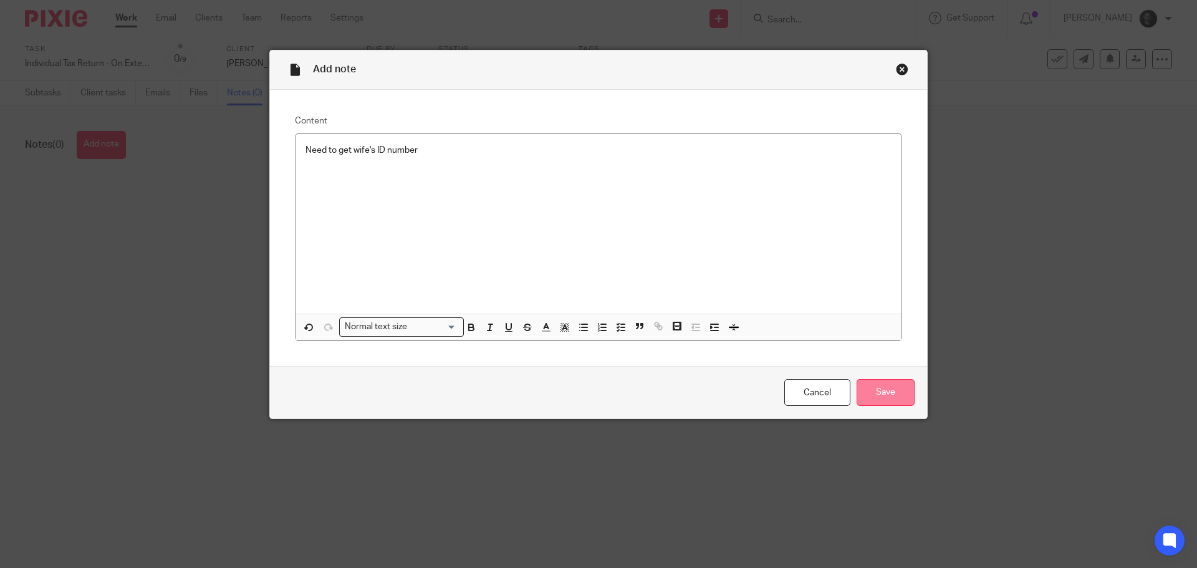
click at [900, 402] on input "Save" at bounding box center [886, 392] width 58 height 27
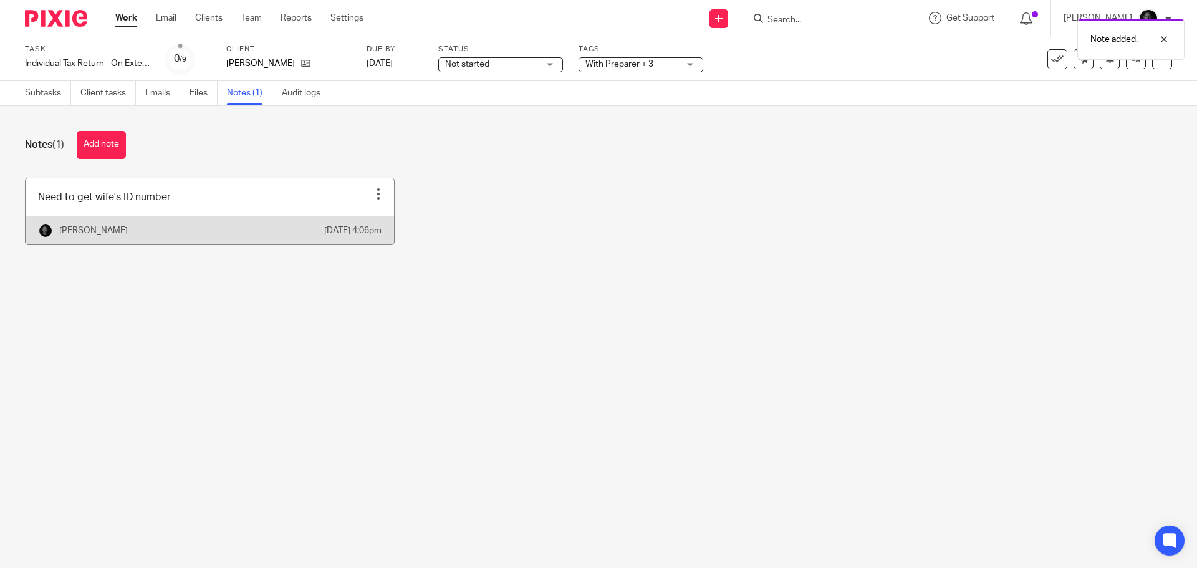
click at [247, 214] on link at bounding box center [210, 211] width 368 height 66
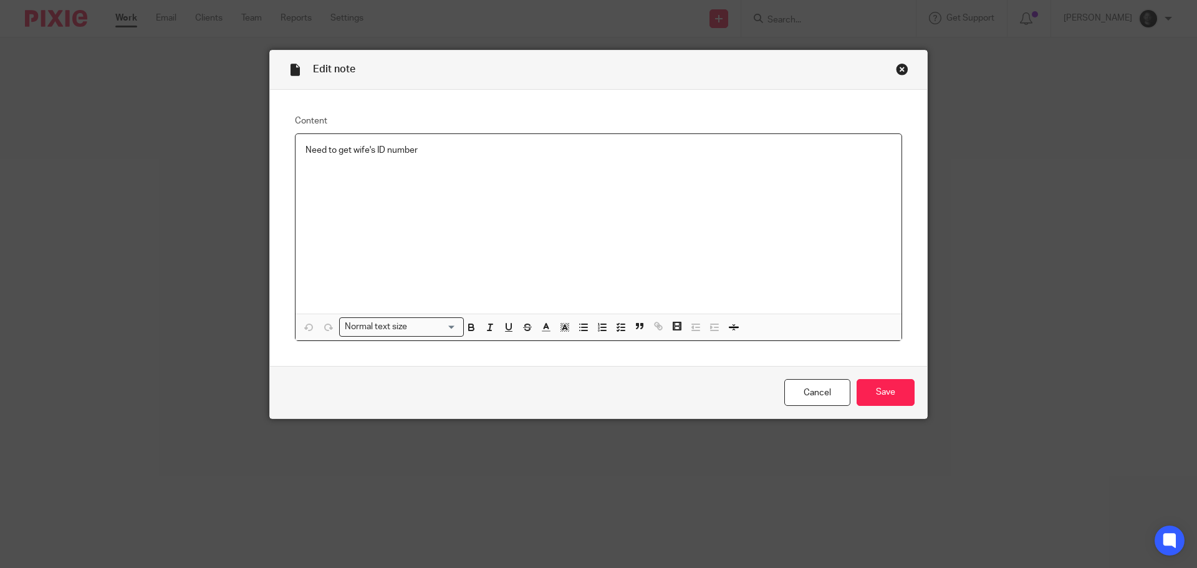
click at [488, 154] on p "Need to get wife's ID number" at bounding box center [599, 150] width 586 height 12
click at [879, 386] on input "Save" at bounding box center [886, 392] width 58 height 27
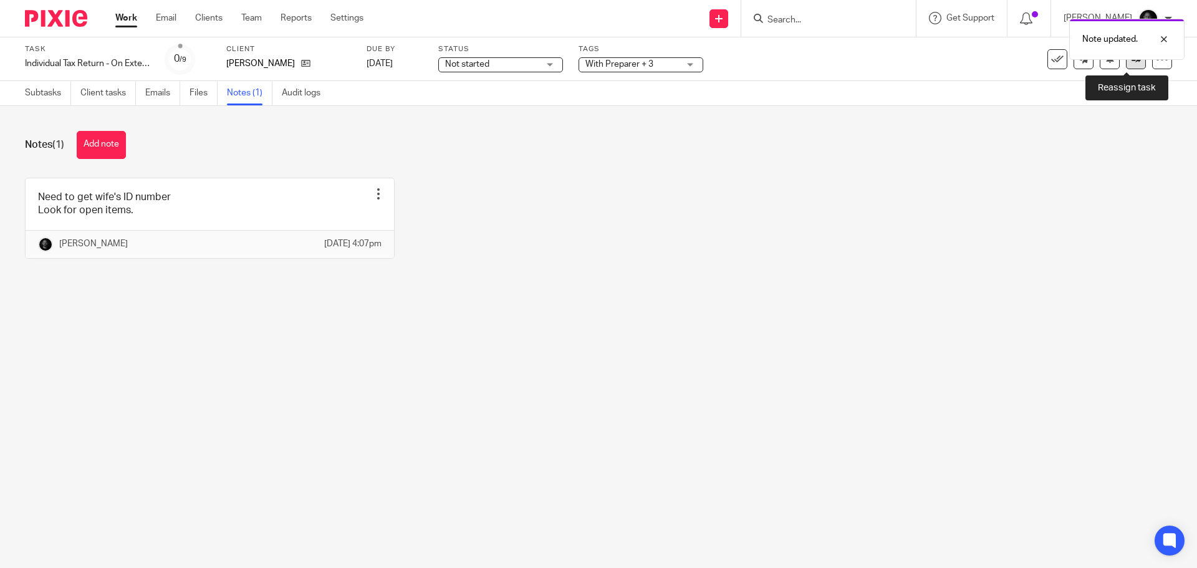
click at [1126, 66] on link at bounding box center [1136, 59] width 20 height 20
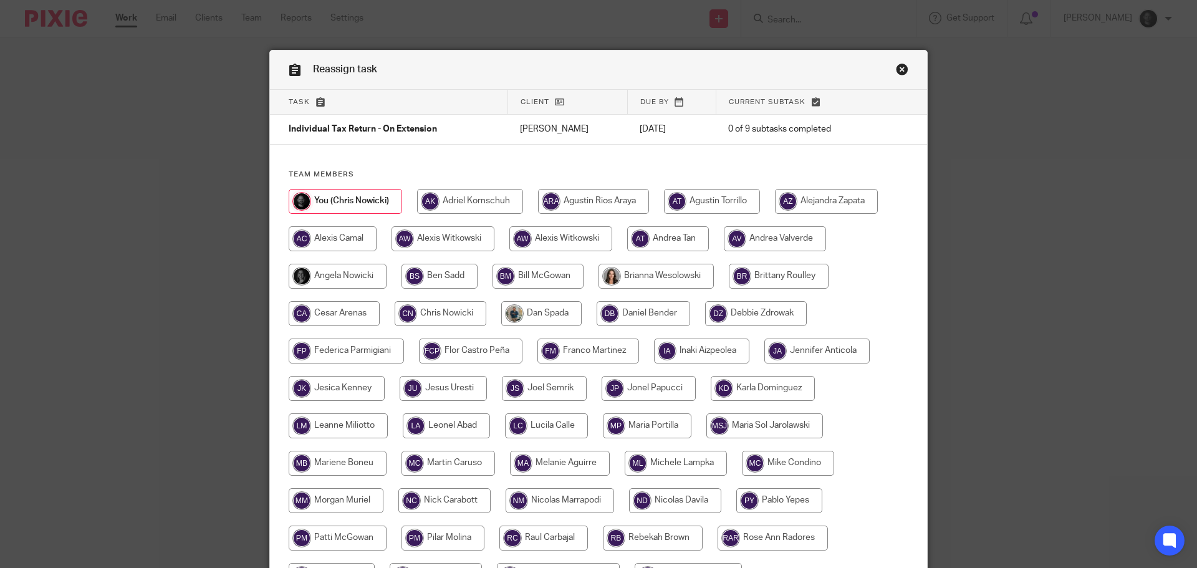
click at [438, 243] on input "radio" at bounding box center [443, 238] width 103 height 25
radio input "true"
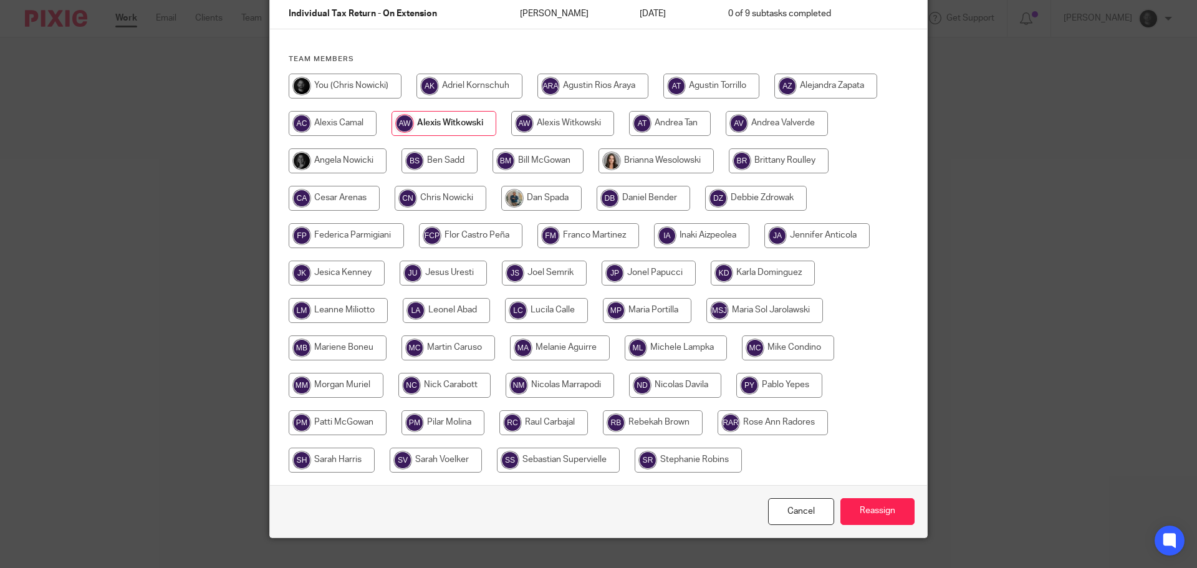
scroll to position [135, 0]
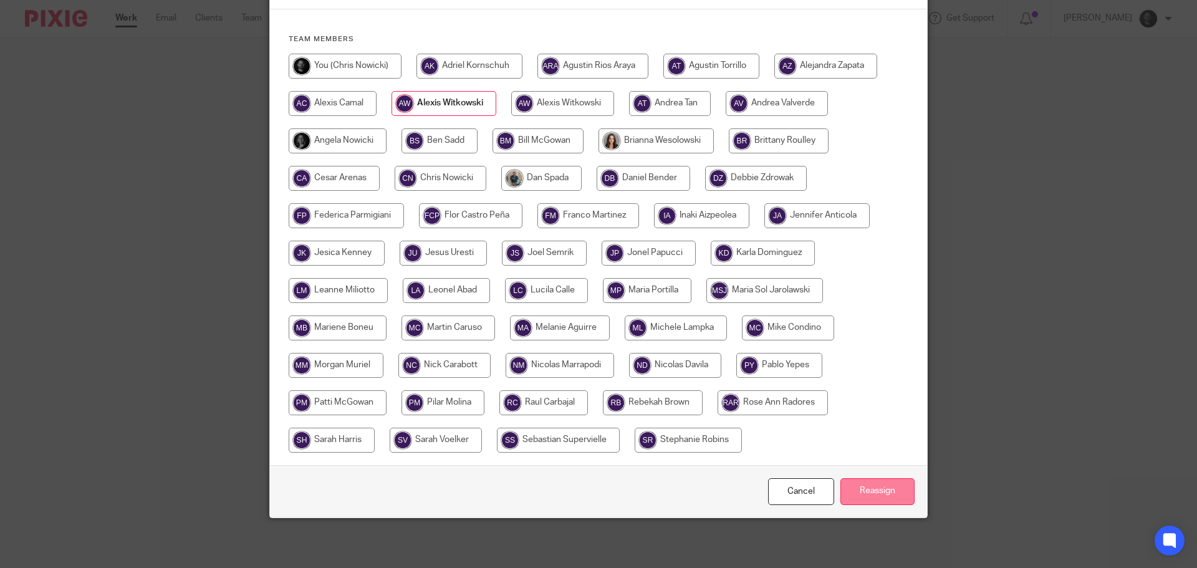
click at [879, 502] on input "Reassign" at bounding box center [877, 491] width 74 height 27
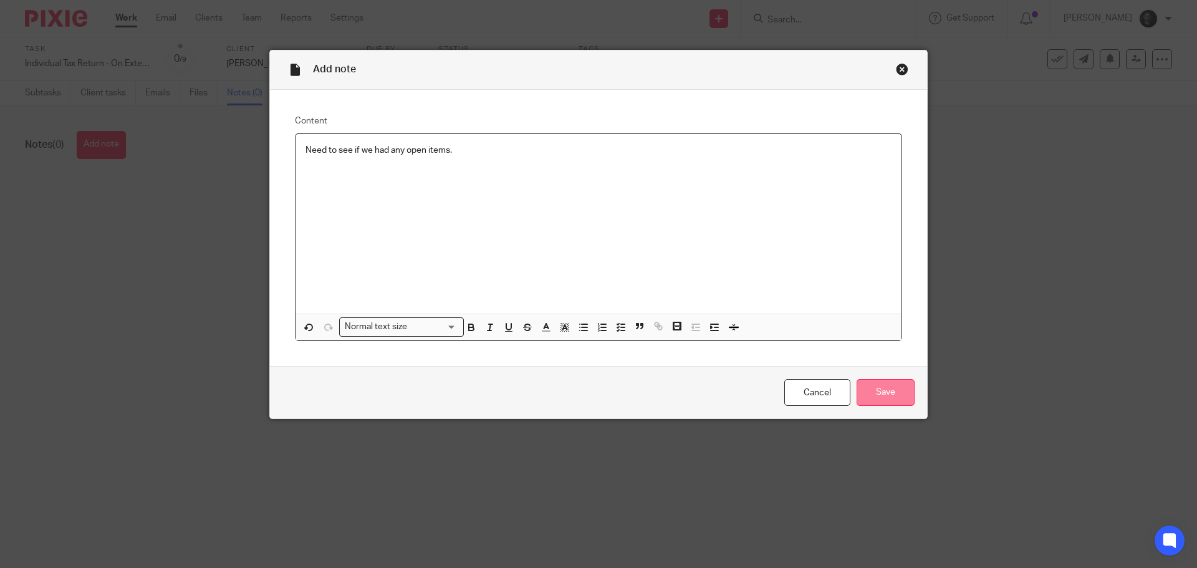
click at [891, 394] on input "Save" at bounding box center [886, 392] width 58 height 27
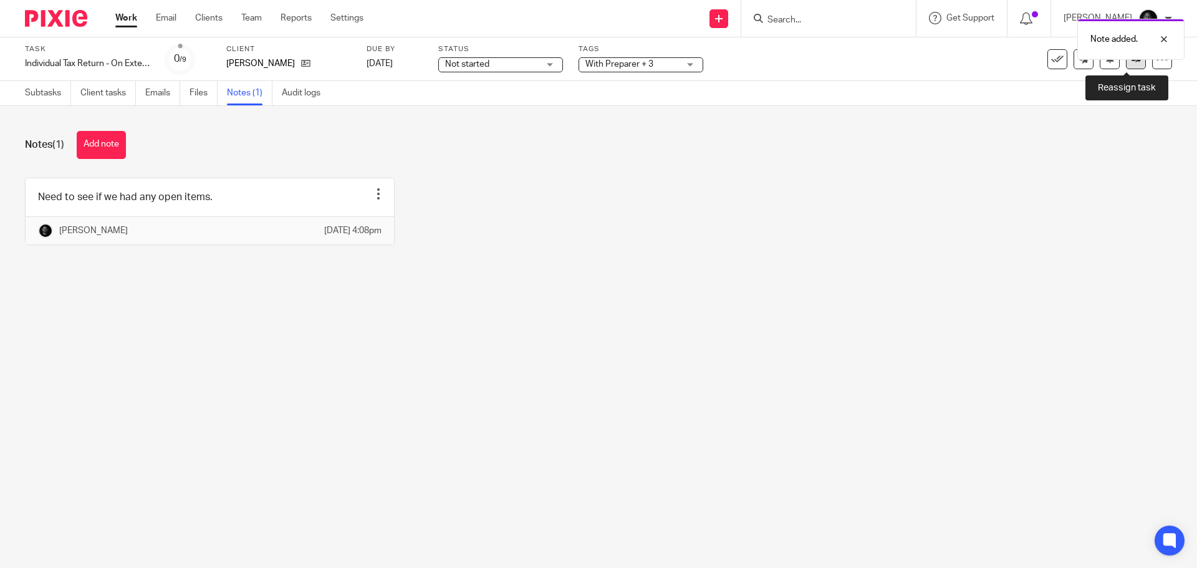
click at [1135, 60] on link at bounding box center [1136, 59] width 20 height 20
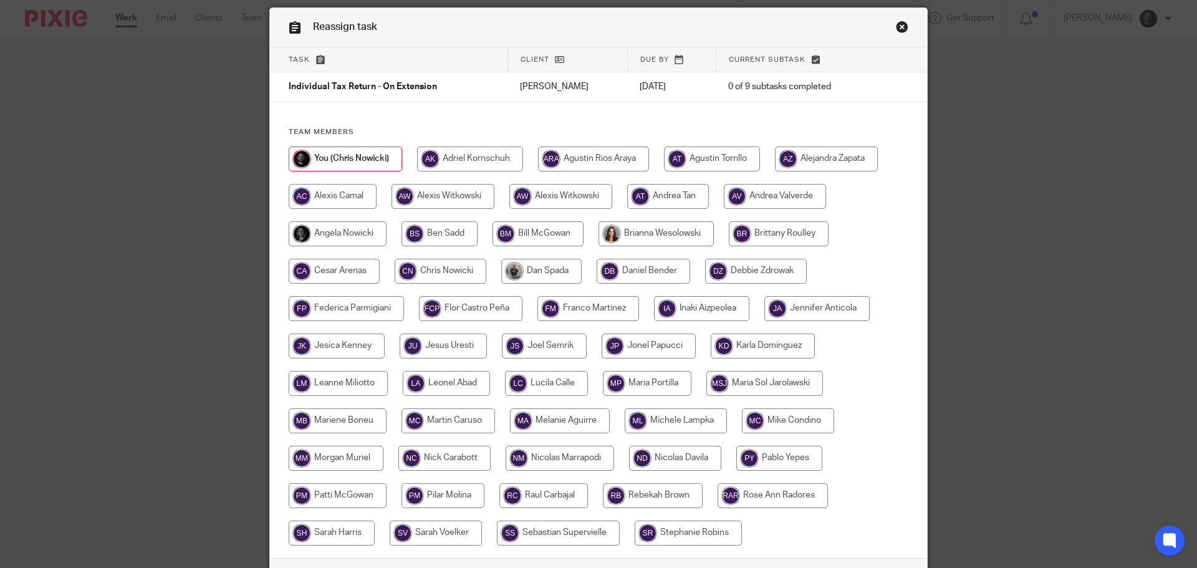
scroll to position [62, 0]
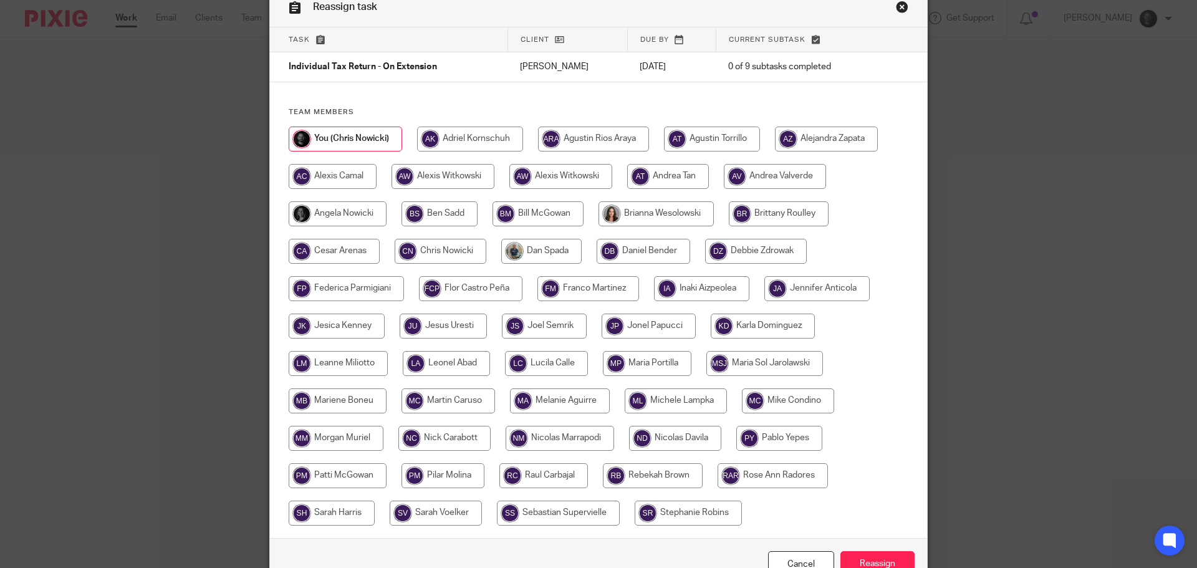
click at [437, 180] on input "radio" at bounding box center [443, 176] width 103 height 25
radio input "true"
click at [885, 561] on input "Reassign" at bounding box center [877, 564] width 74 height 27
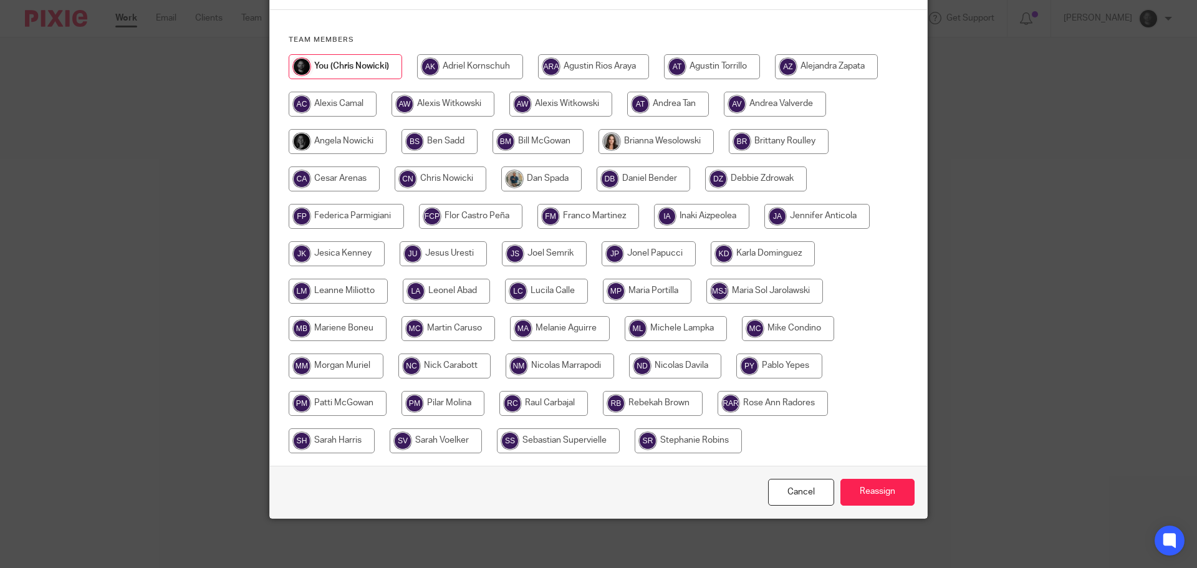
scroll to position [135, 0]
click at [355, 363] on input "radio" at bounding box center [336, 365] width 95 height 25
radio input "true"
click at [880, 490] on input "Reassign" at bounding box center [877, 491] width 74 height 27
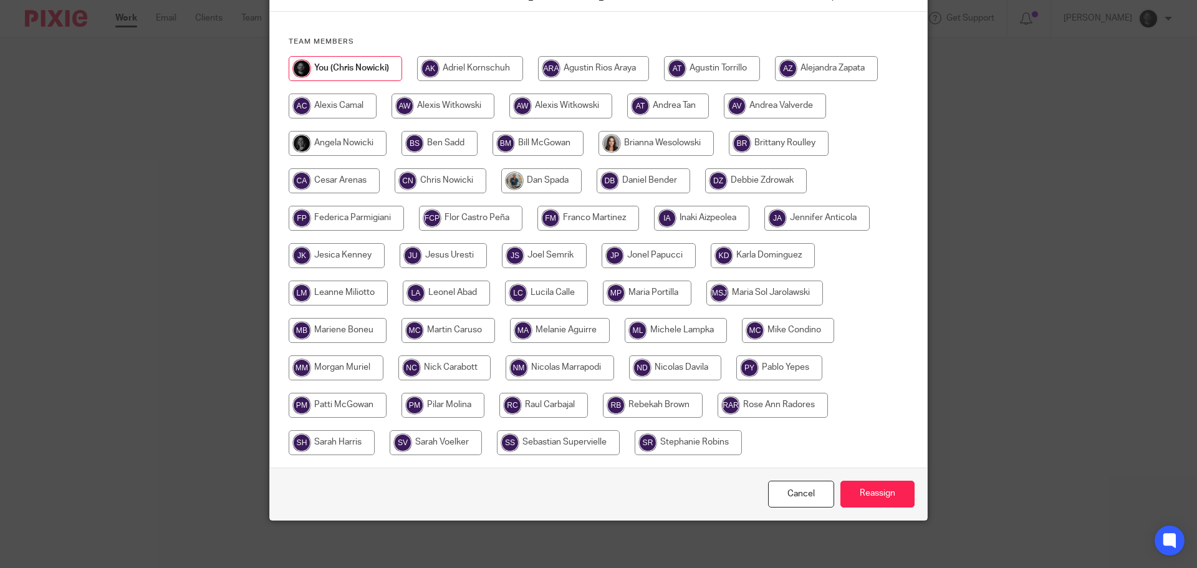
scroll to position [135, 0]
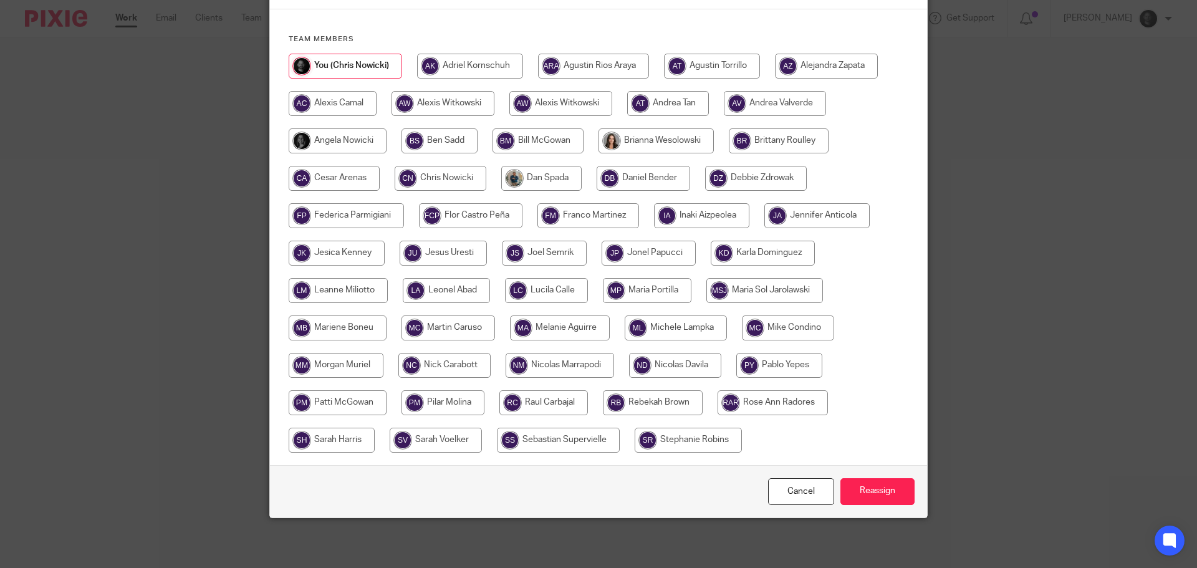
click at [331, 367] on input "radio" at bounding box center [336, 365] width 95 height 25
radio input "true"
click at [853, 485] on input "Reassign" at bounding box center [877, 491] width 74 height 27
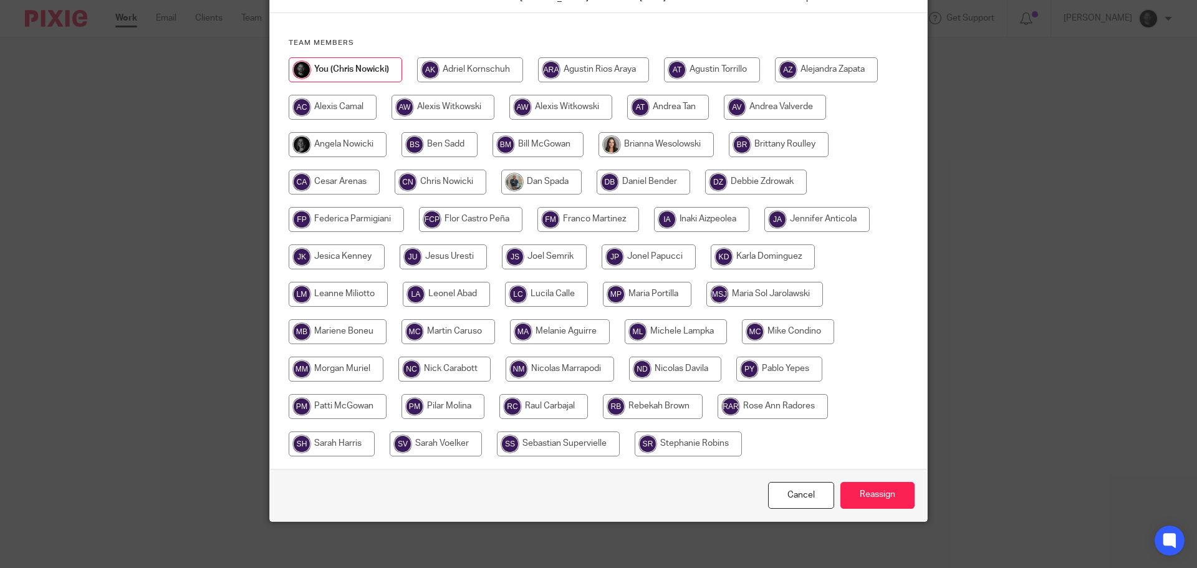
scroll to position [135, 0]
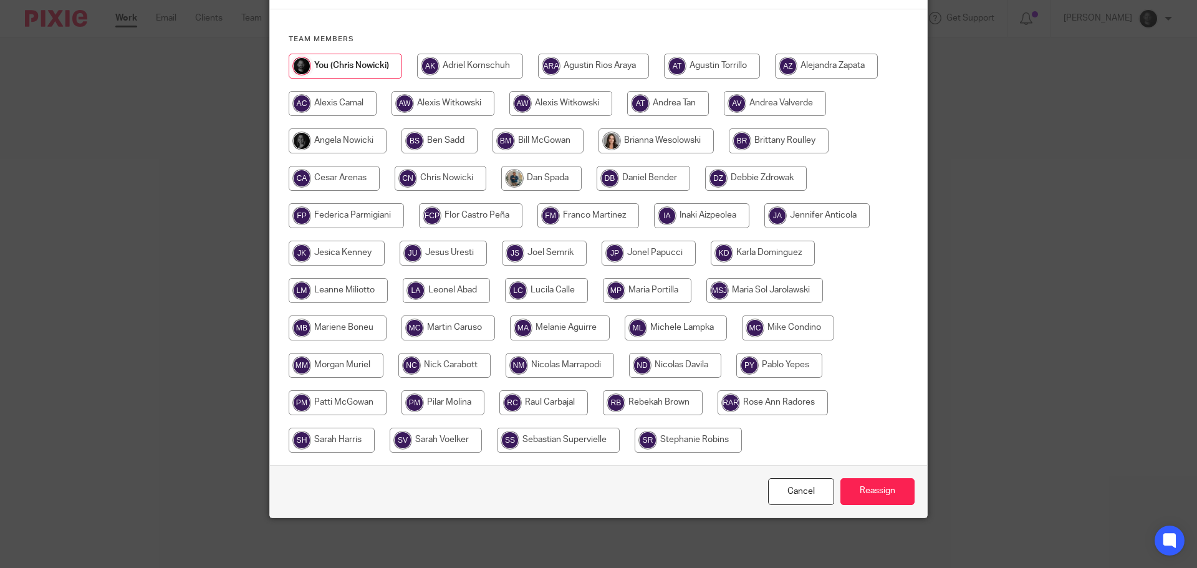
click at [349, 364] on input "radio" at bounding box center [336, 365] width 95 height 25
radio input "true"
click at [857, 494] on input "Reassign" at bounding box center [877, 491] width 74 height 27
